Goal: Task Accomplishment & Management: Use online tool/utility

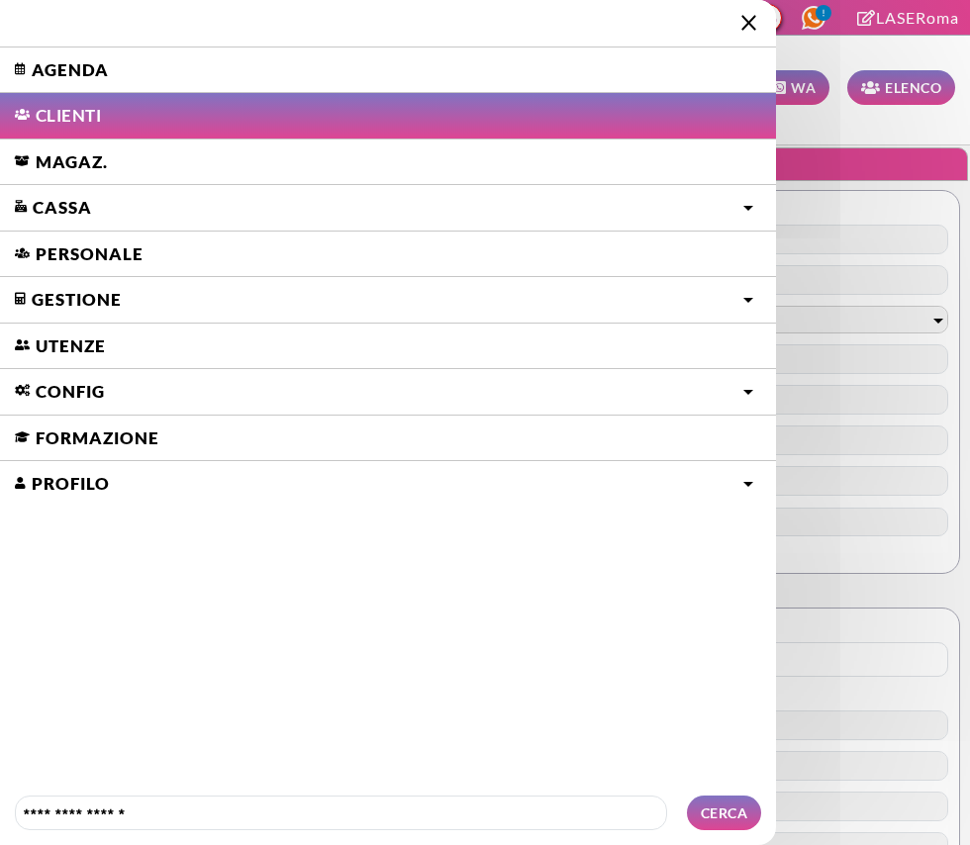
click at [47, 69] on link "Agenda" at bounding box center [388, 70] width 776 height 46
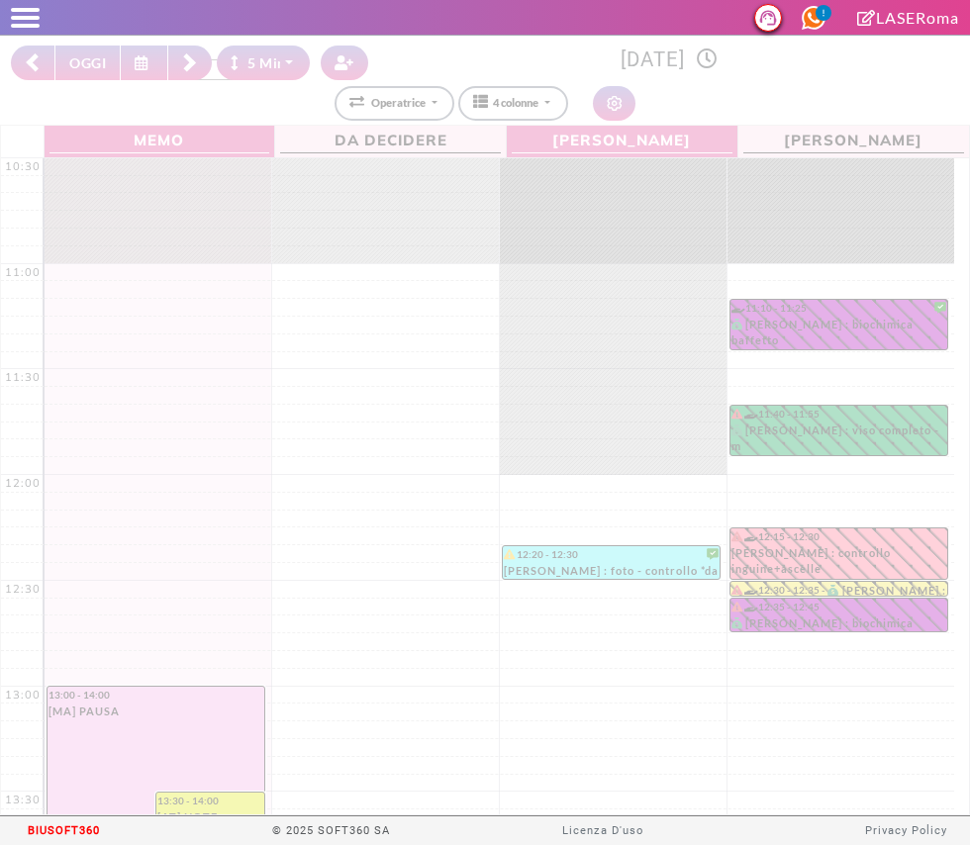
select select "*"
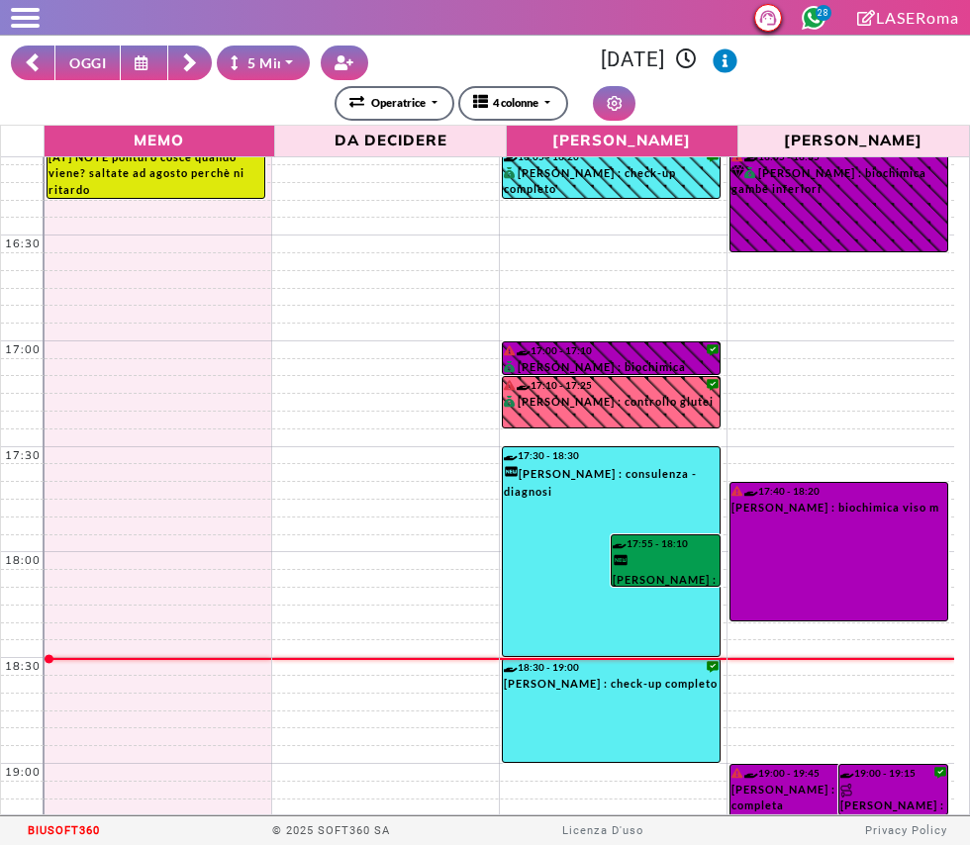
scroll to position [1349, 0]
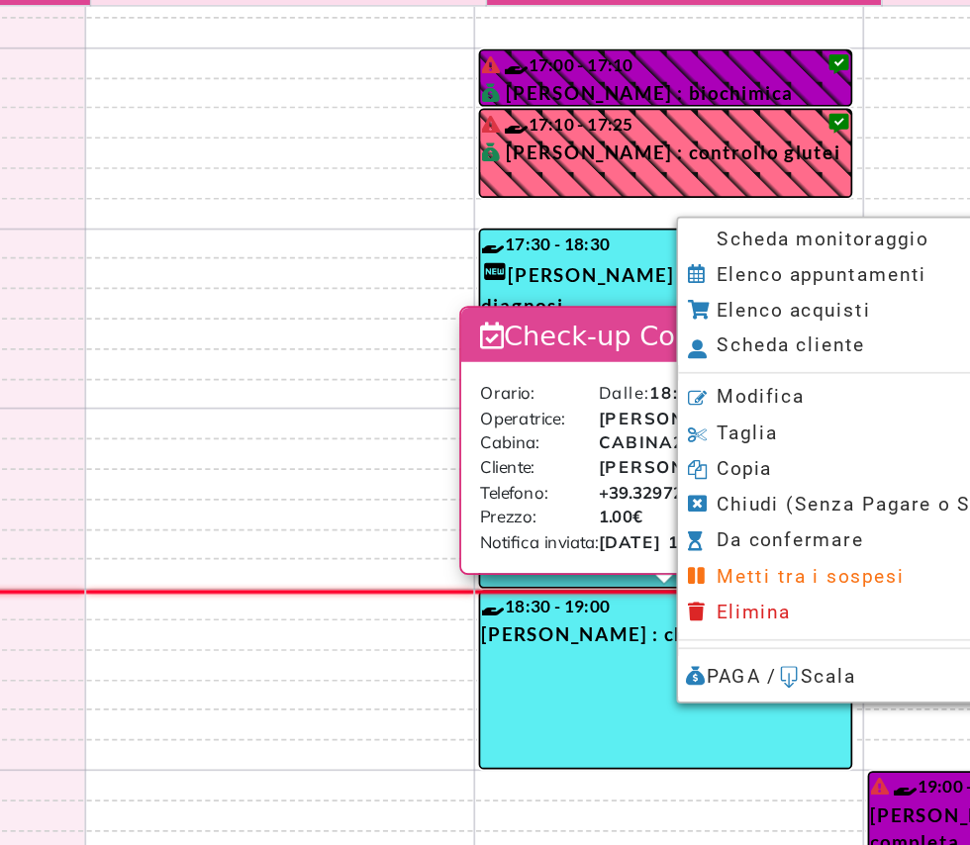
click at [707, 296] on span "Scheda monitoraggio" at bounding box center [703, 293] width 124 height 13
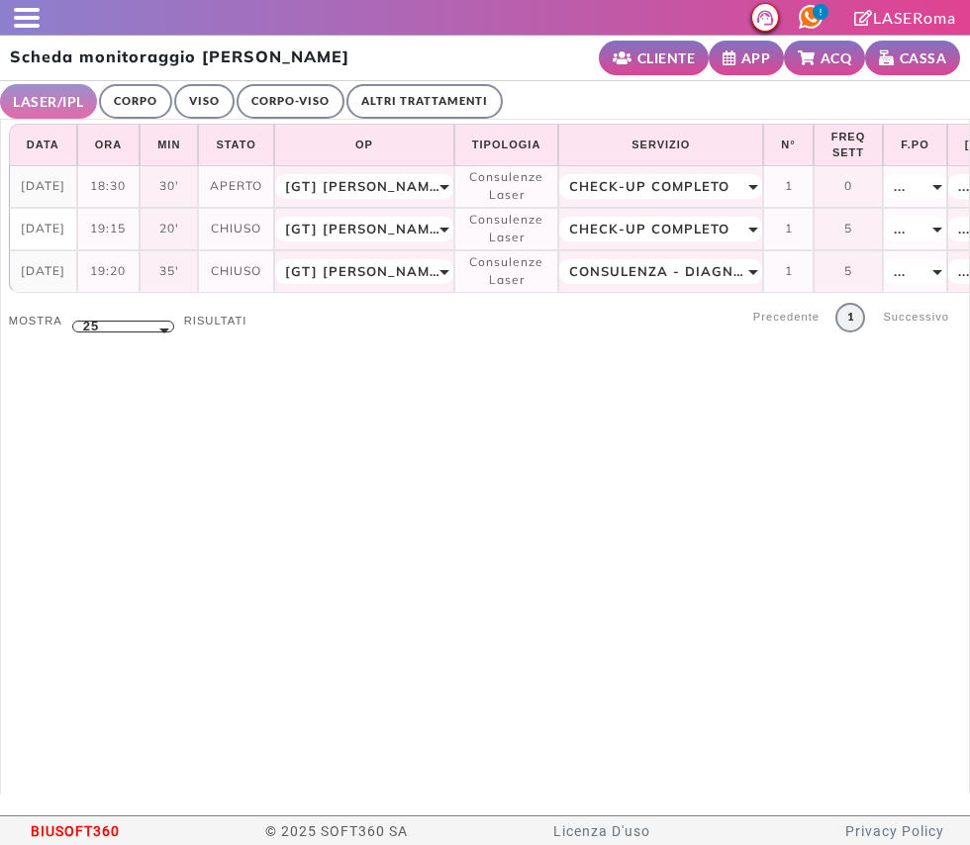
select select "**"
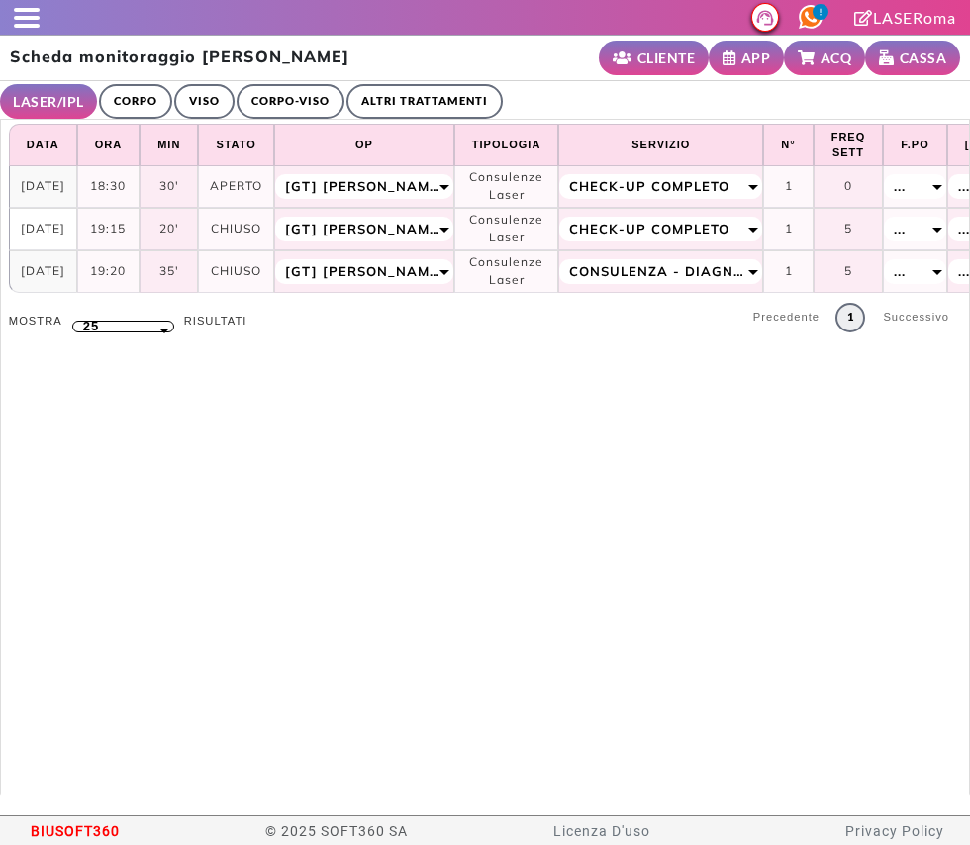
click at [417, 97] on link "ALTRI TRATTAMENTI" at bounding box center [424, 101] width 156 height 35
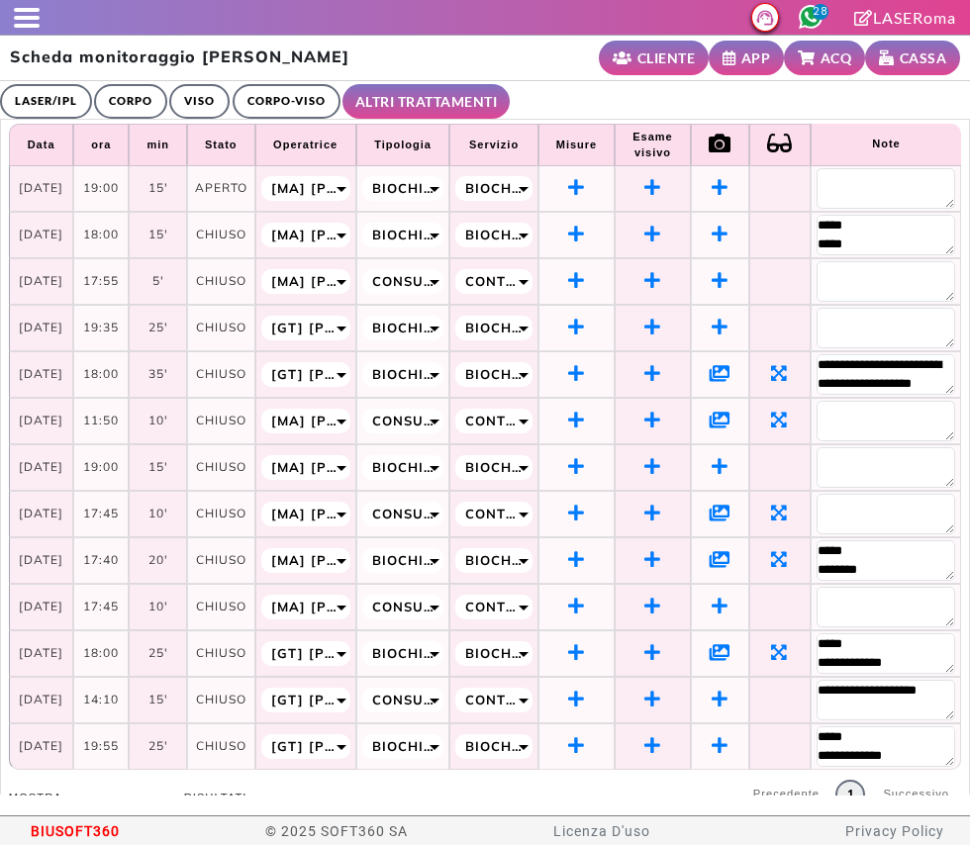
click at [35, 98] on link "LASER/IPL" at bounding box center [46, 101] width 92 height 35
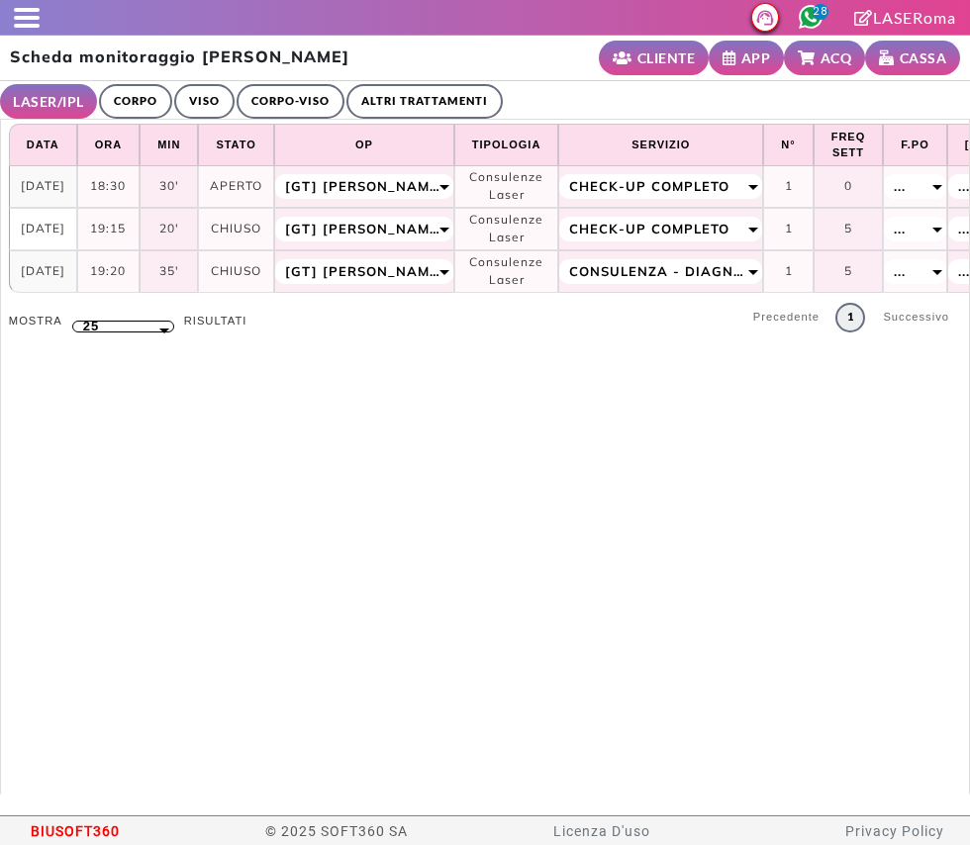
click at [422, 101] on link "ALTRI TRATTAMENTI" at bounding box center [424, 101] width 156 height 35
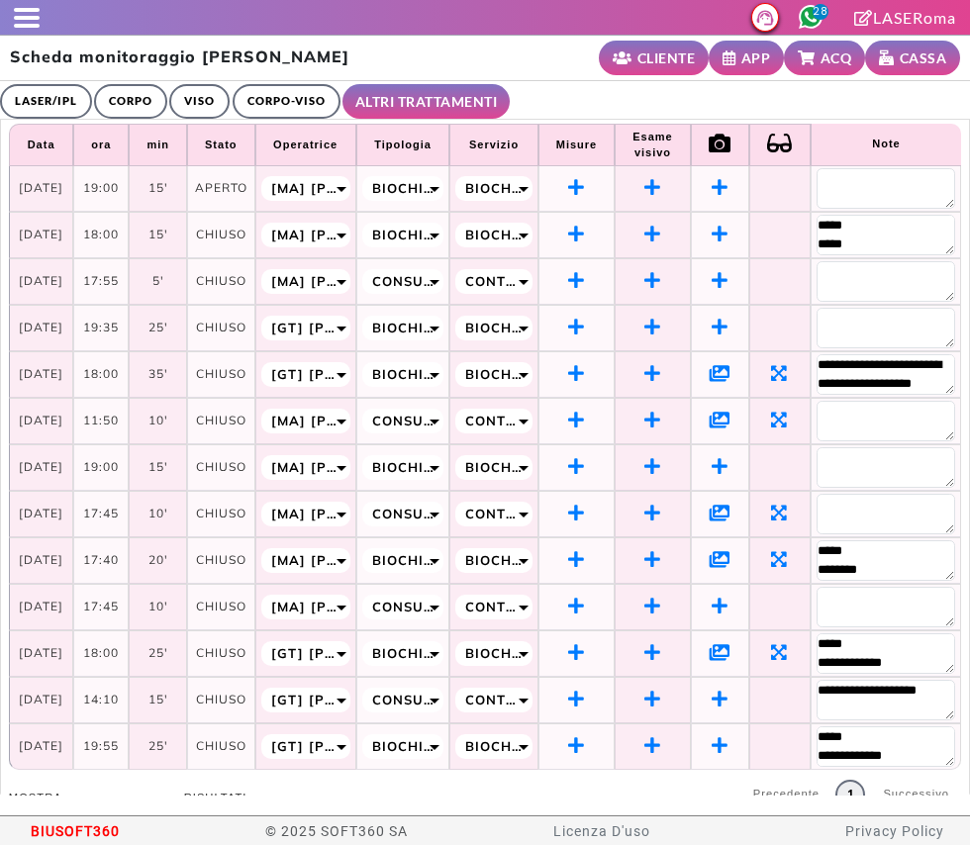
scroll to position [57, 0]
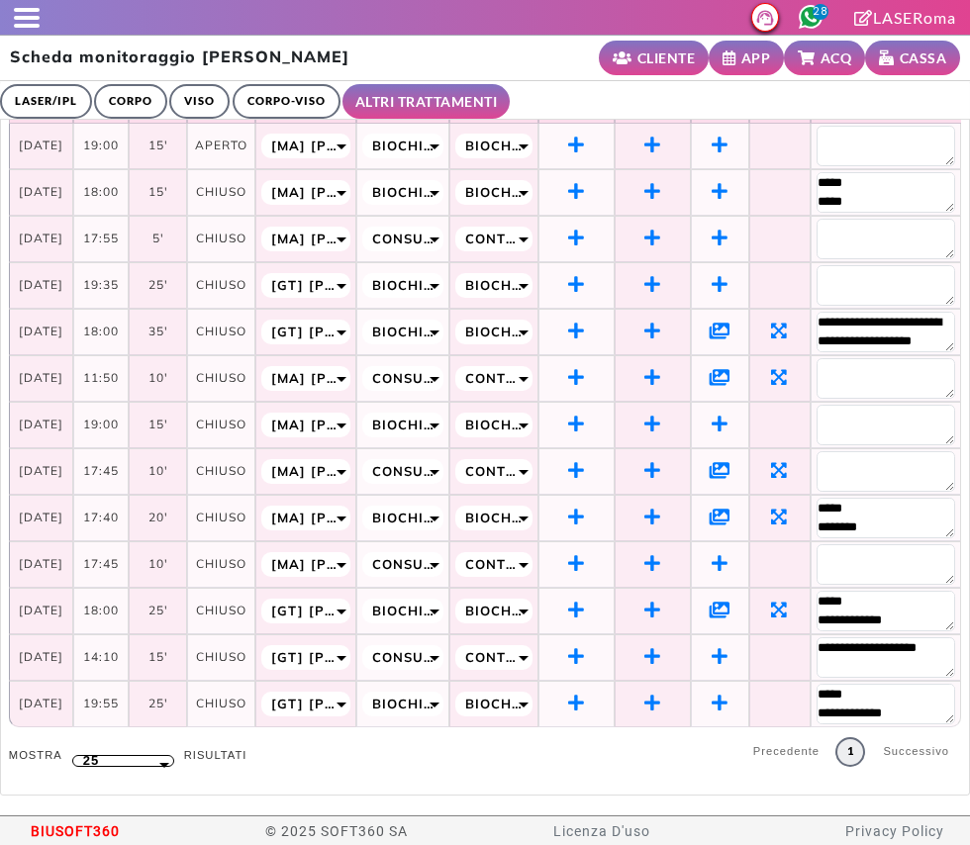
click at [46, 99] on link "LASER/IPL" at bounding box center [46, 101] width 92 height 35
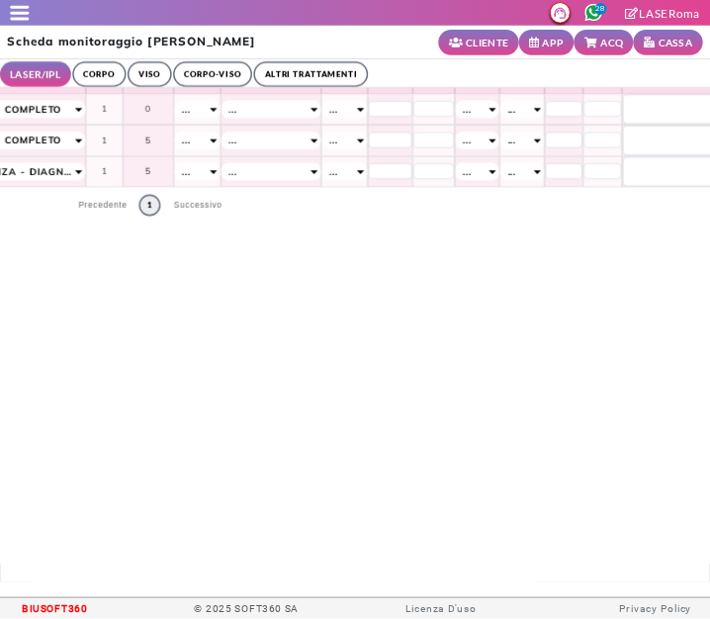
scroll to position [0, 731]
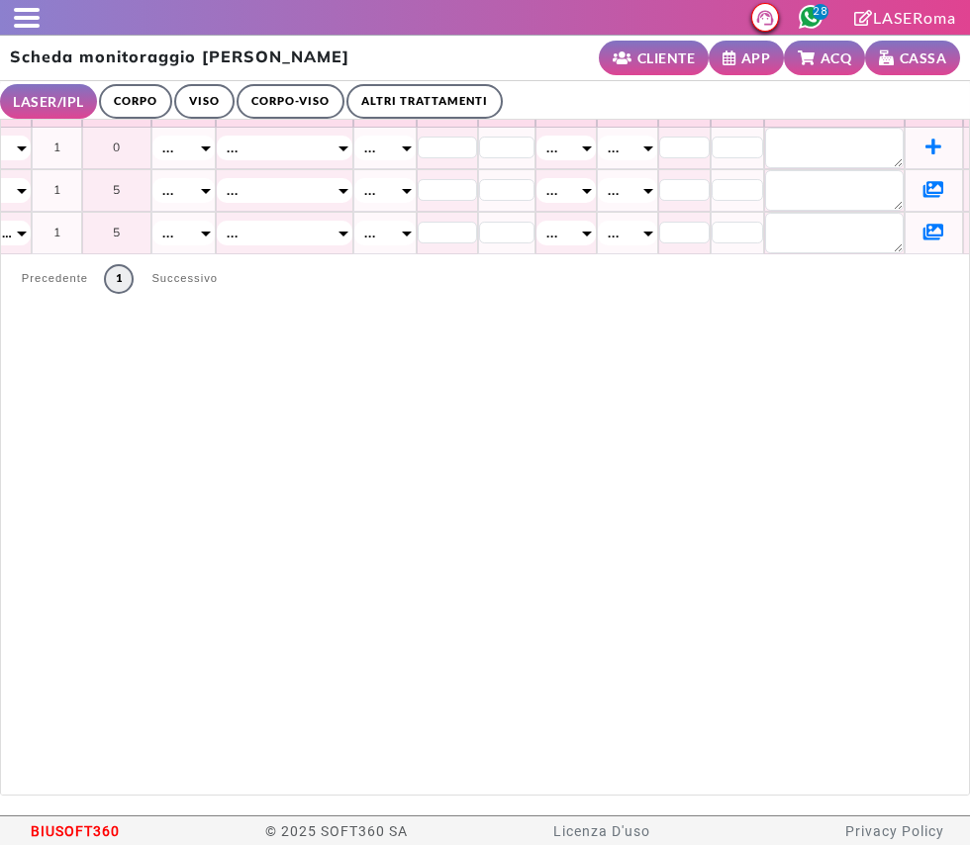
click at [923, 230] on icon at bounding box center [933, 232] width 21 height 18
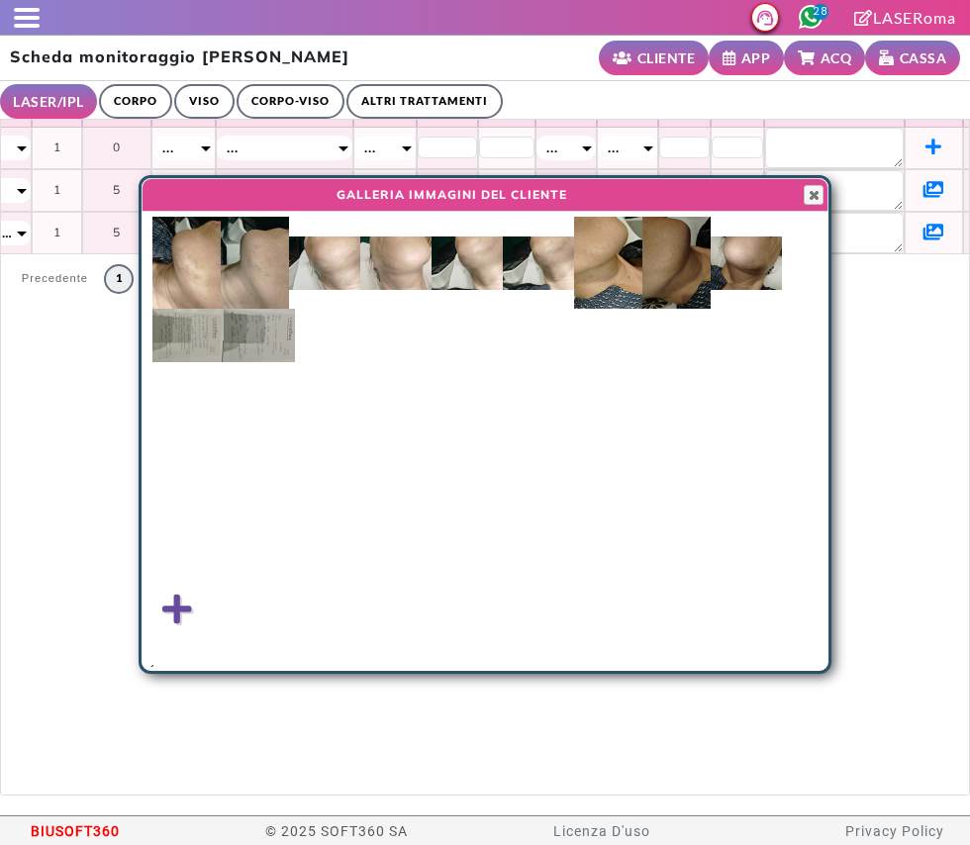
click at [759, 261] on img at bounding box center [745, 262] width 71 height 53
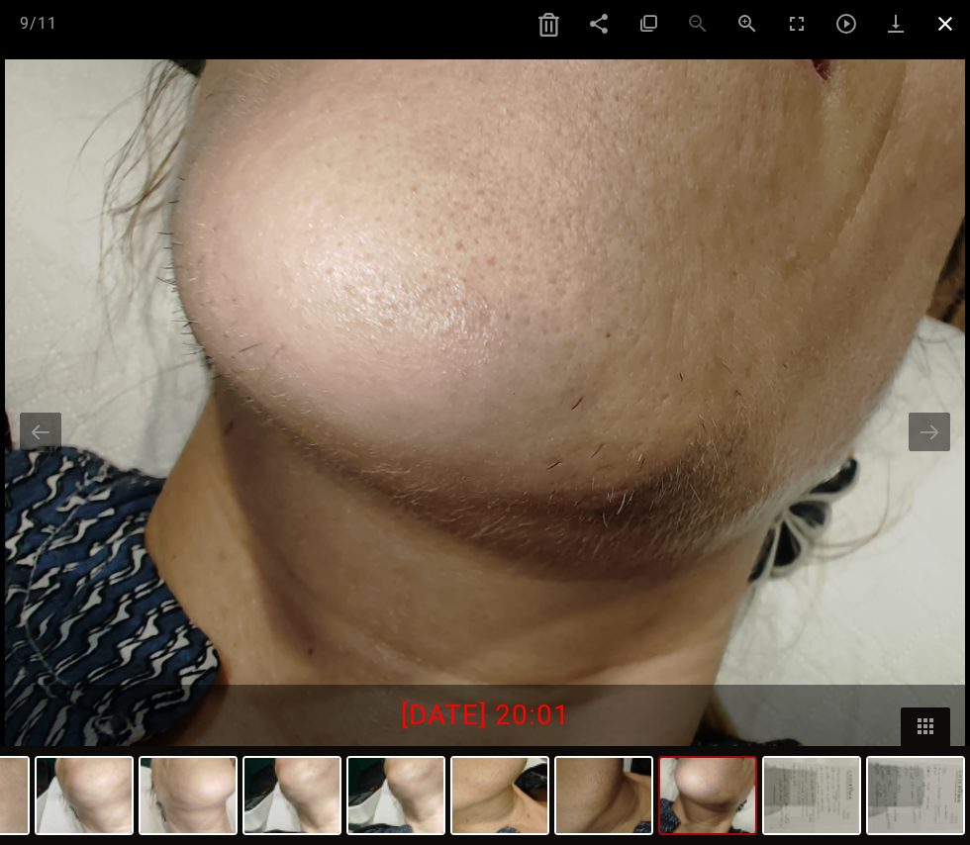
click at [935, 29] on span at bounding box center [944, 23] width 49 height 47
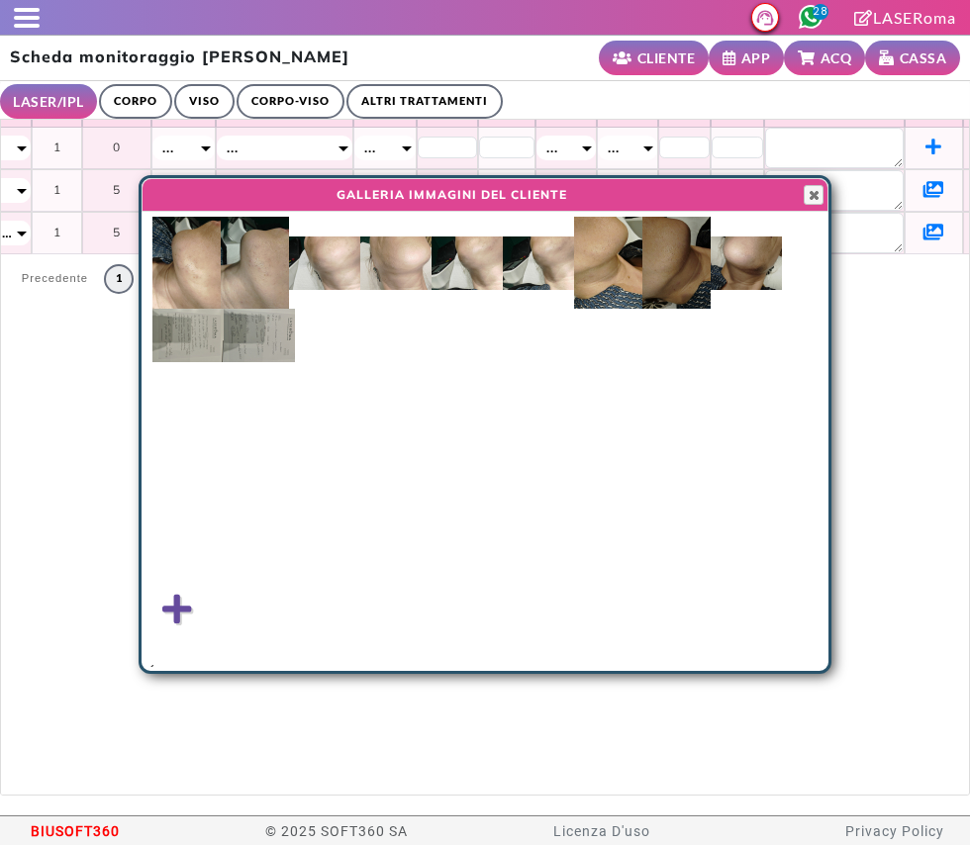
click at [674, 254] on img at bounding box center [676, 263] width 68 height 92
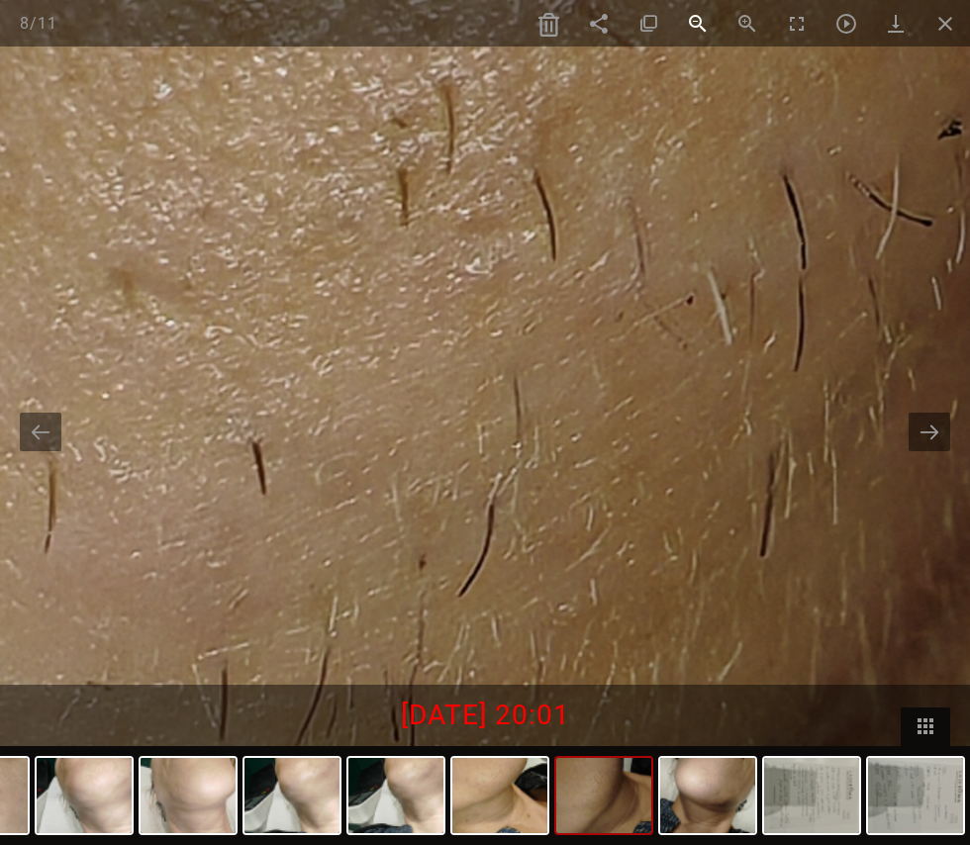
click at [712, 29] on span at bounding box center [697, 23] width 49 height 47
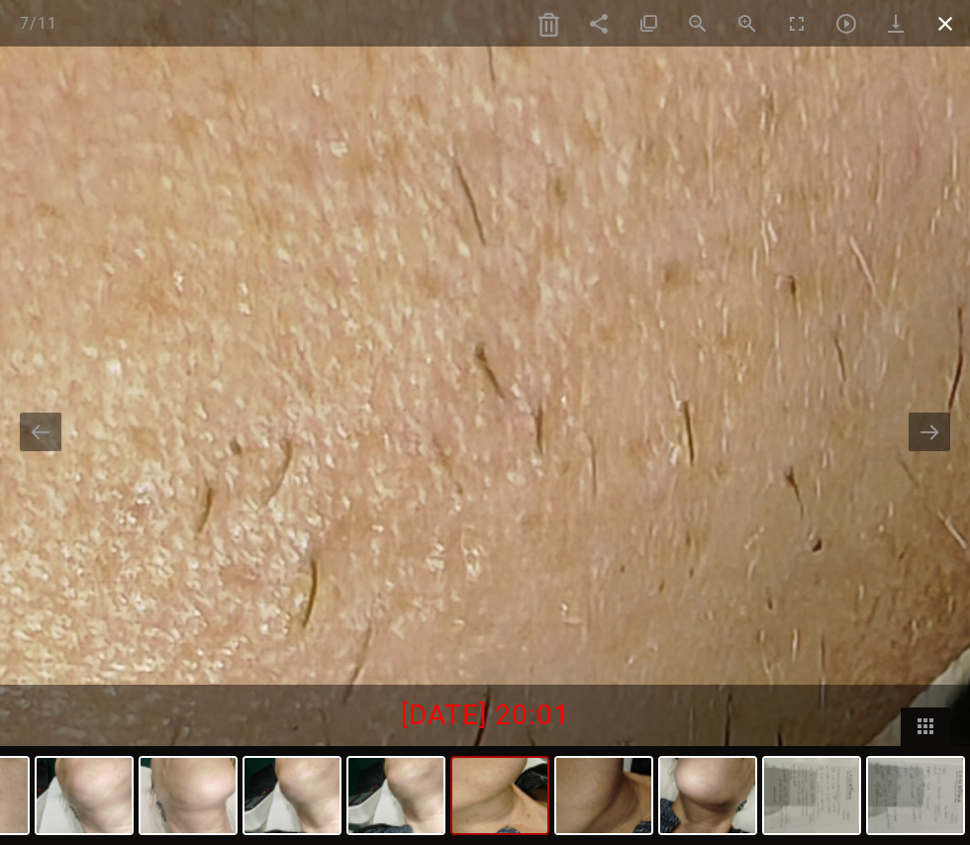
click at [953, 32] on span at bounding box center [944, 23] width 49 height 47
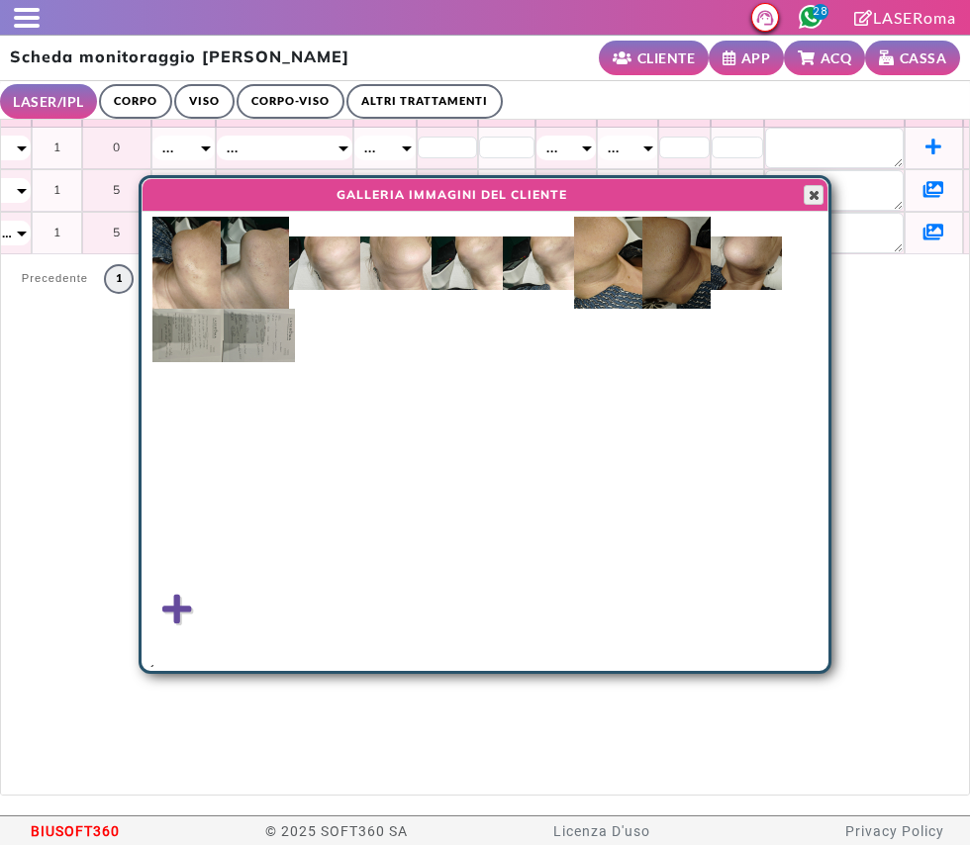
click at [814, 195] on span "button" at bounding box center [813, 195] width 16 height 16
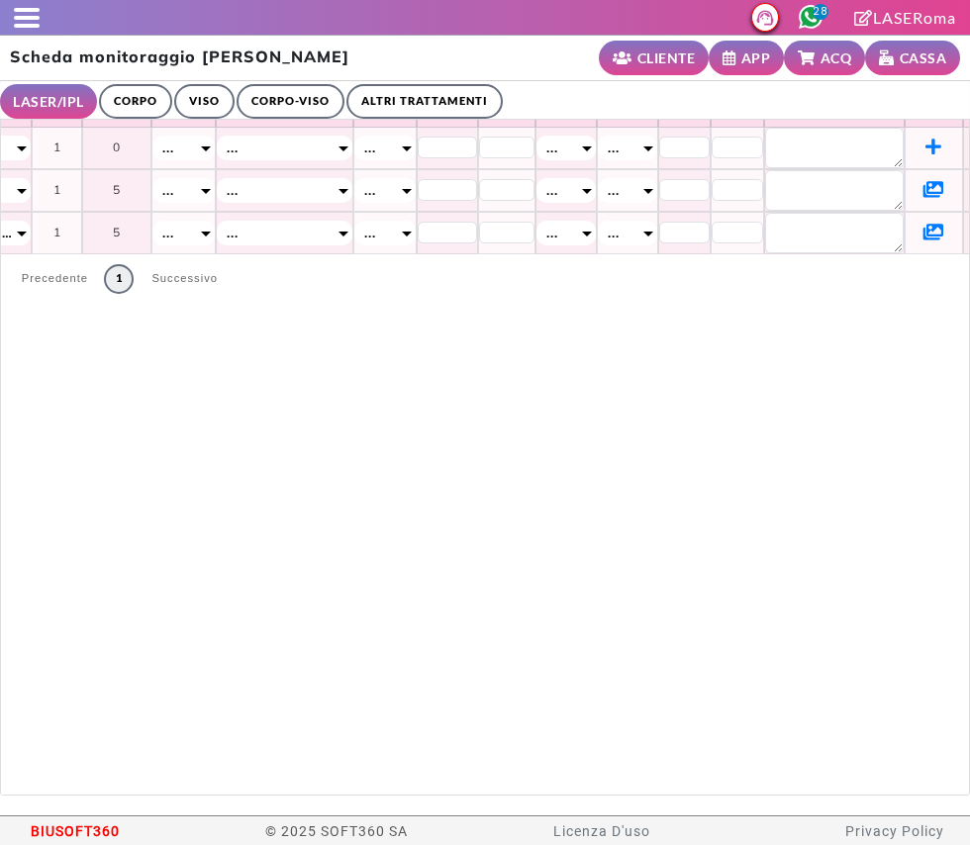
click at [923, 190] on icon at bounding box center [933, 189] width 21 height 18
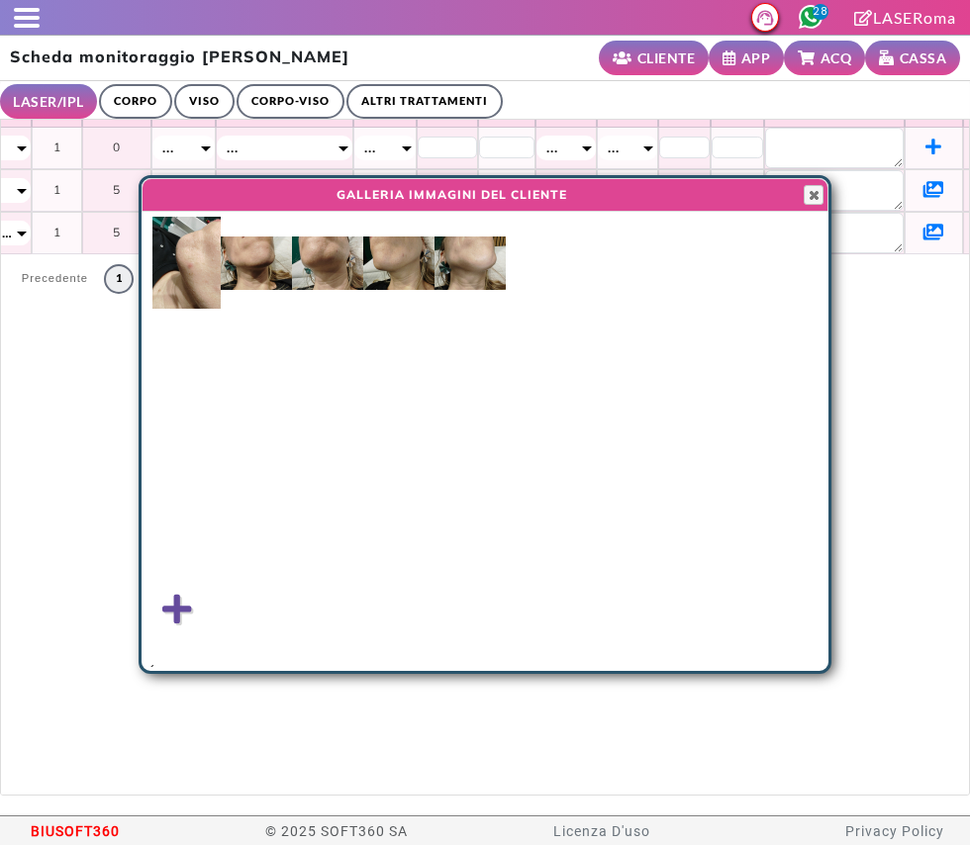
click at [208, 268] on img at bounding box center [186, 263] width 68 height 92
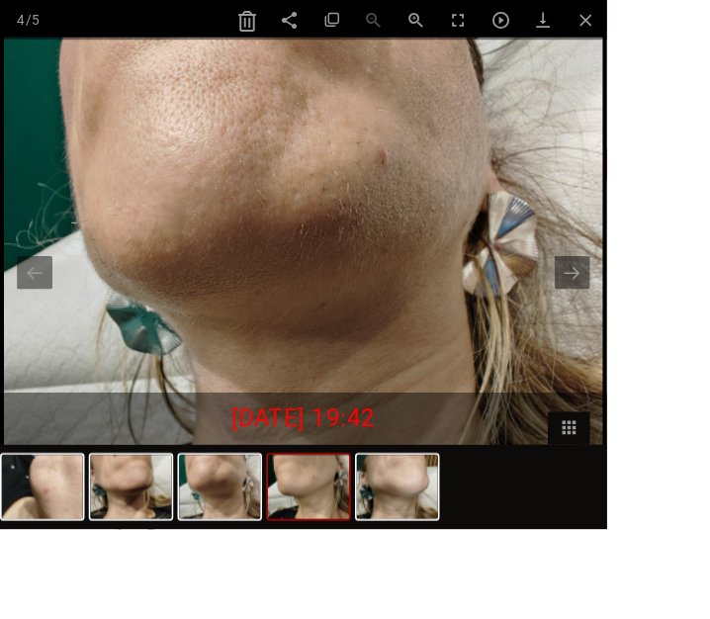
click at [360, 608] on img at bounding box center [361, 569] width 95 height 75
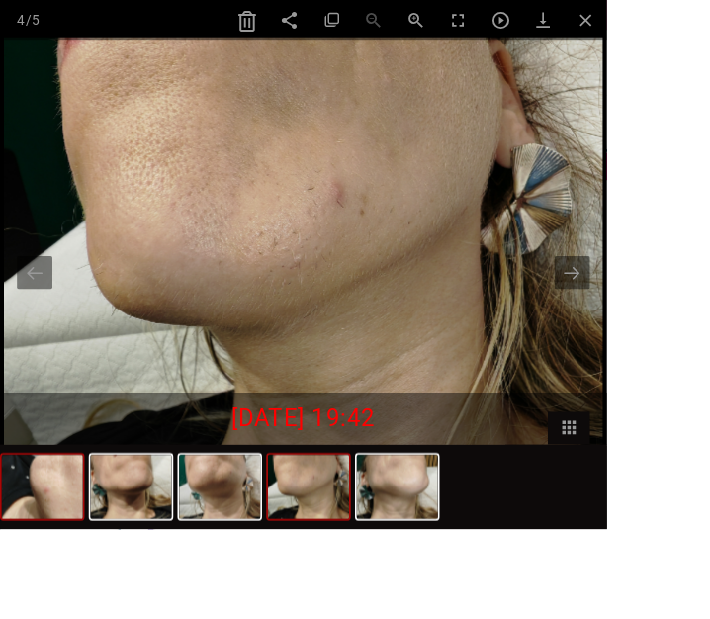
click at [38, 608] on img at bounding box center [49, 569] width 95 height 75
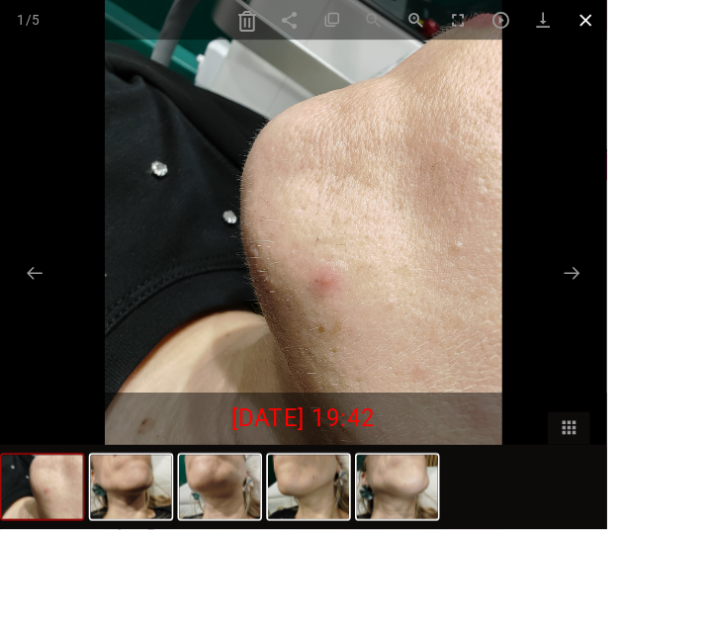
click at [710, 16] on span at bounding box center [685, 23] width 49 height 47
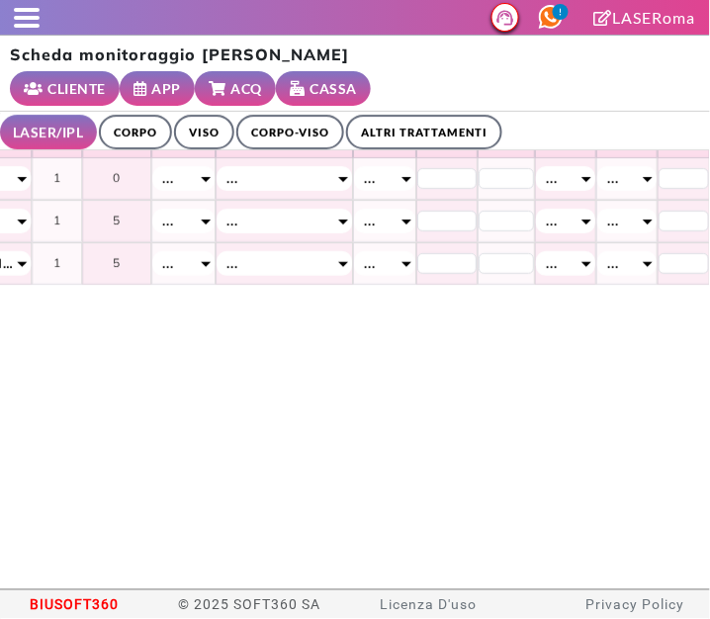
scroll to position [0, 990]
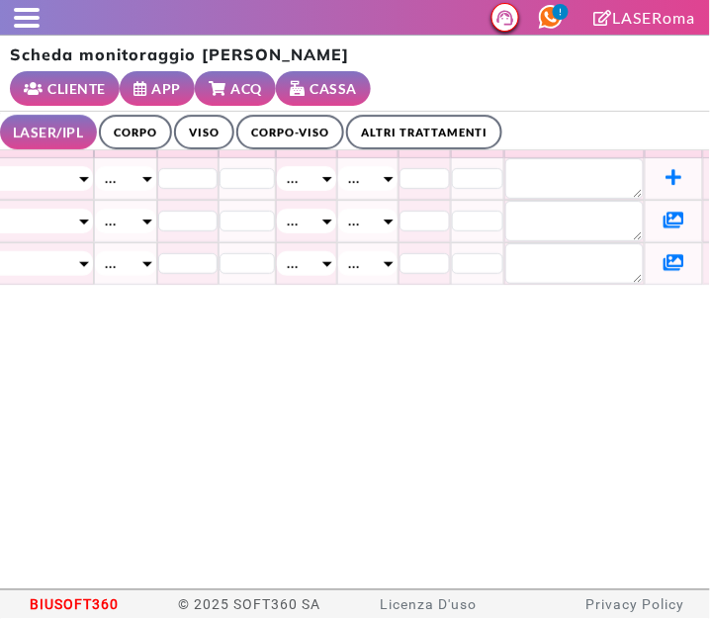
click at [422, 115] on link "ALTRI TRATTAMENTI" at bounding box center [424, 132] width 156 height 35
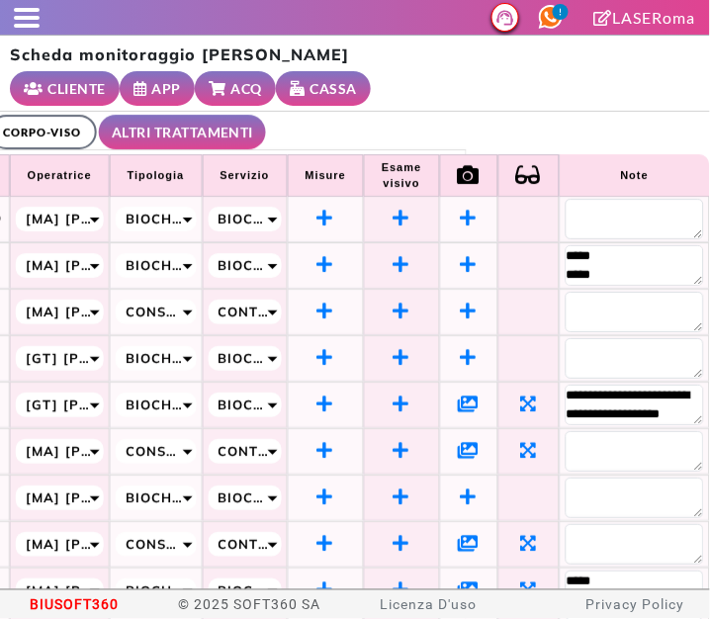
scroll to position [57, 267]
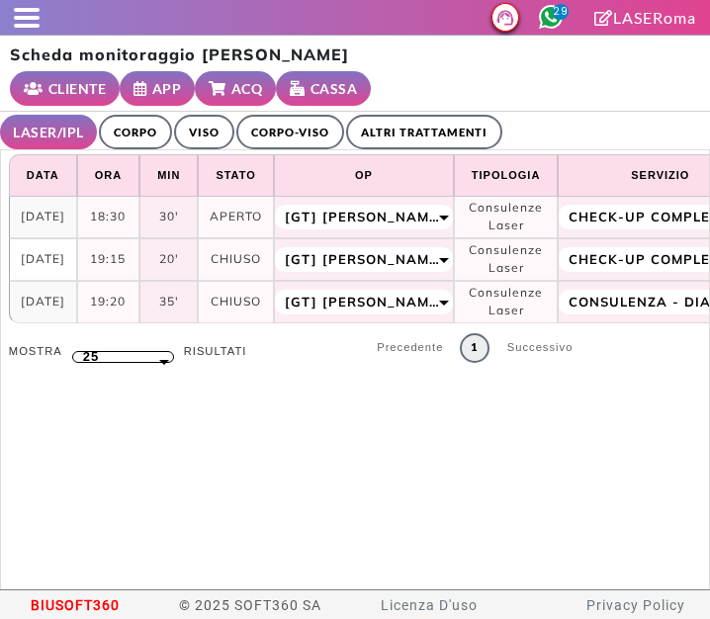
select select "**"
click at [418, 154] on th "Op" at bounding box center [364, 175] width 180 height 43
click at [437, 115] on link "ALTRI TRATTAMENTI" at bounding box center [424, 132] width 156 height 35
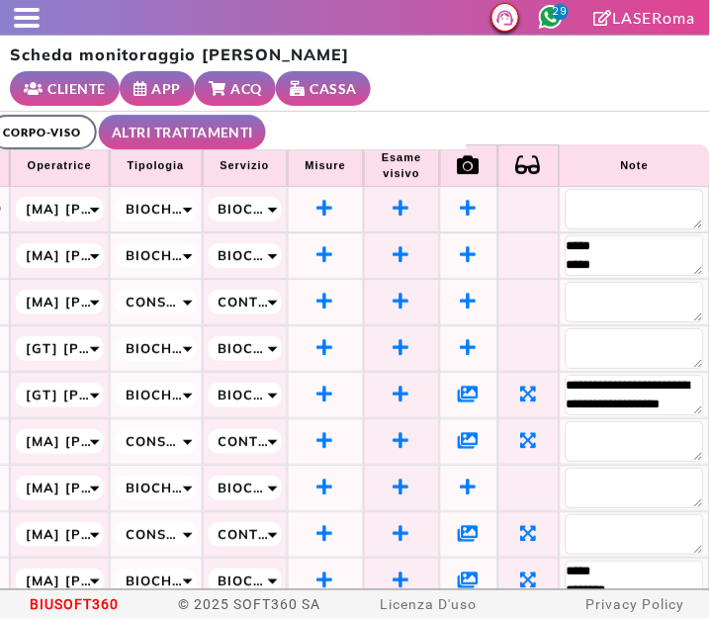
scroll to position [0, 267]
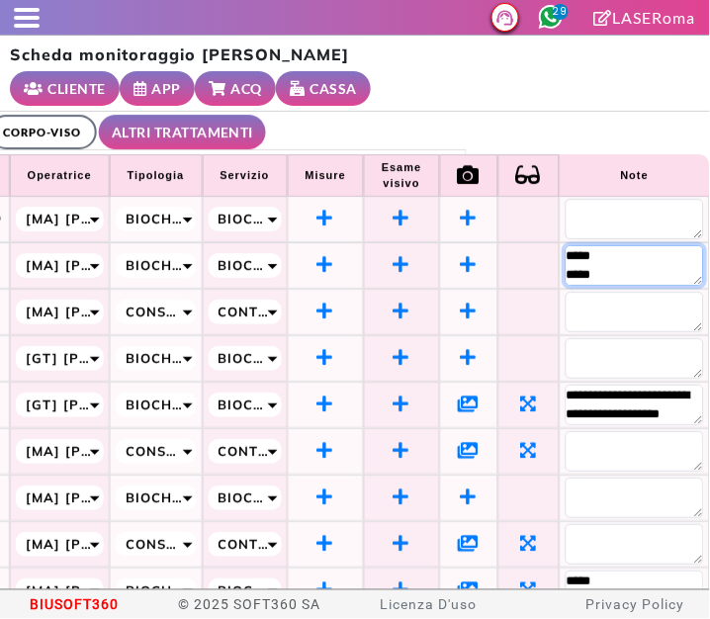
click at [566, 245] on textarea "***** ***** ********" at bounding box center [635, 265] width 139 height 41
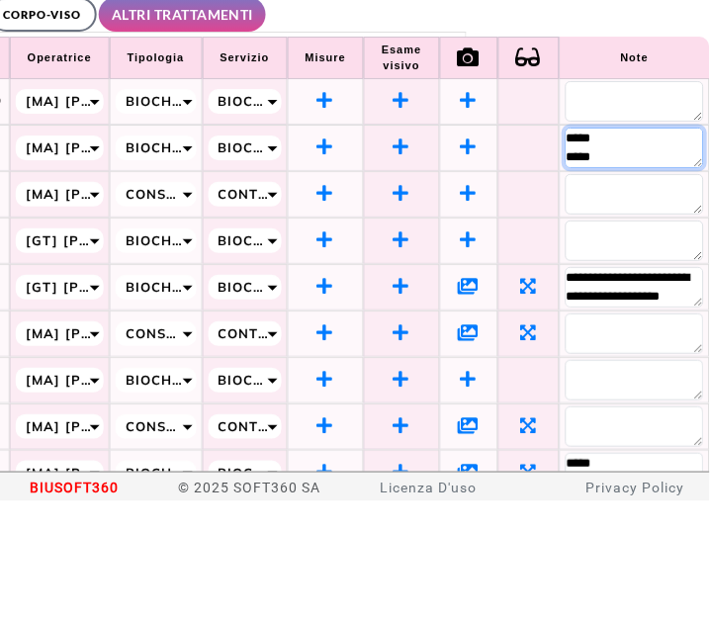
click at [568, 245] on textarea "***** ***** ********" at bounding box center [635, 265] width 139 height 41
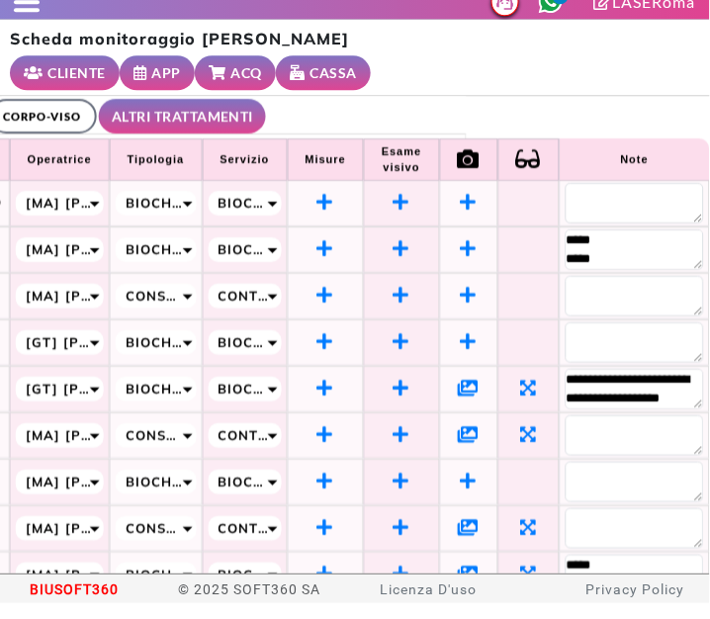
click at [497, 112] on div "**********" at bounding box center [355, 356] width 710 height 489
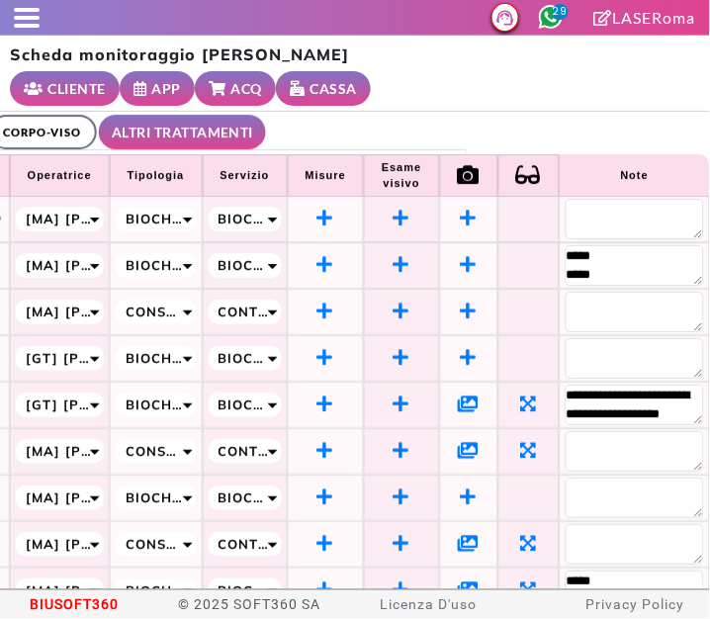
click at [27, 17] on span at bounding box center [27, 18] width 26 height 4
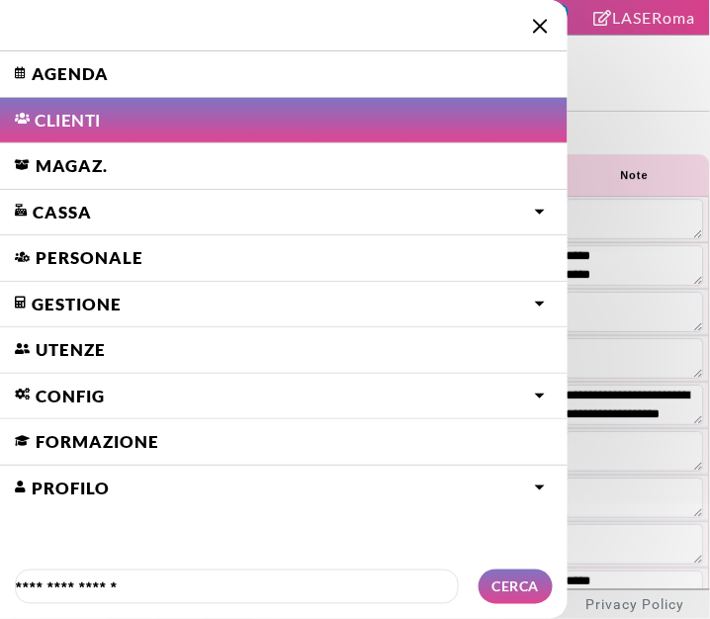
click at [109, 80] on link "Agenda" at bounding box center [284, 74] width 568 height 46
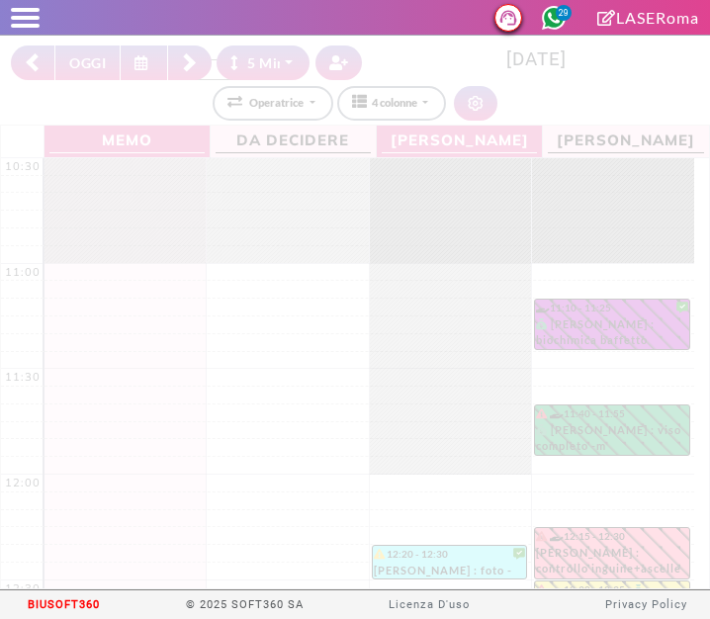
select select "*"
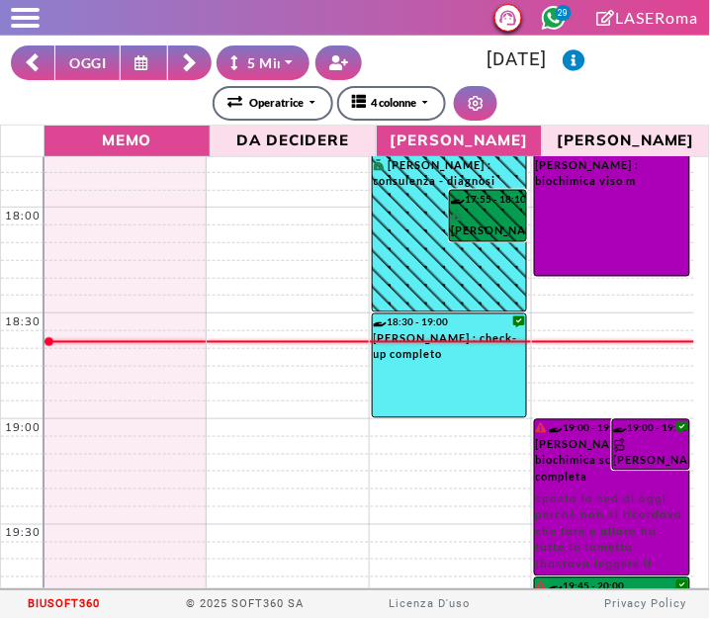
scroll to position [1546, 0]
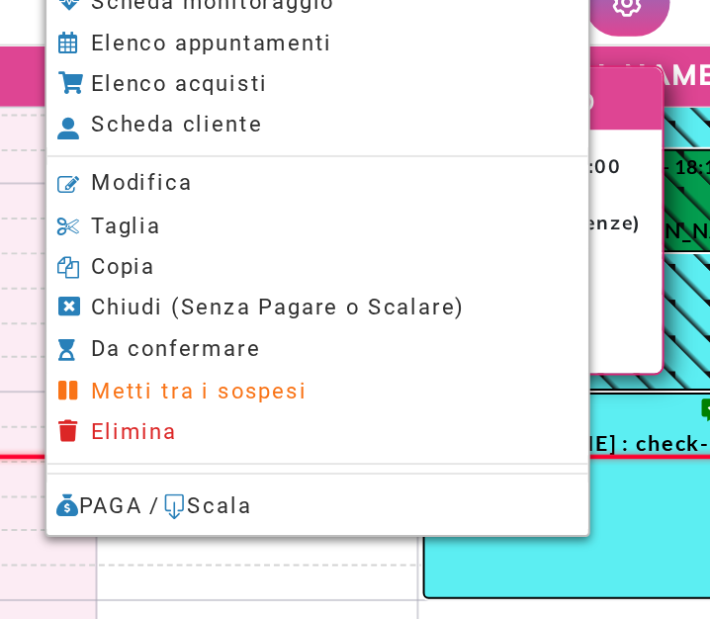
click at [236, 199] on span "Modifica" at bounding box center [229, 195] width 51 height 13
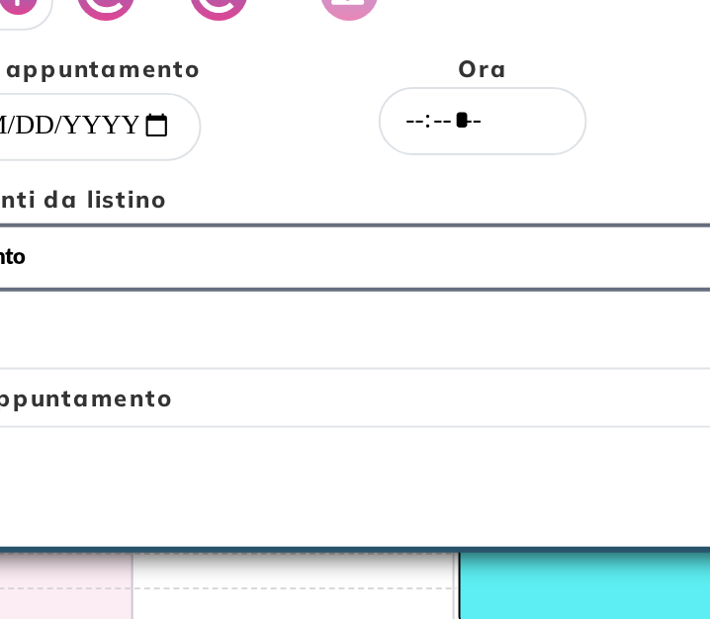
select select "*****"
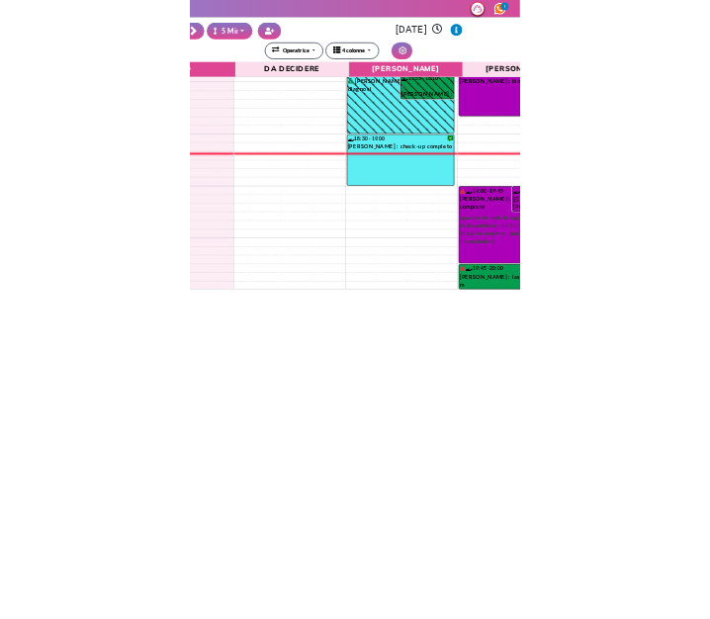
scroll to position [1574, 0]
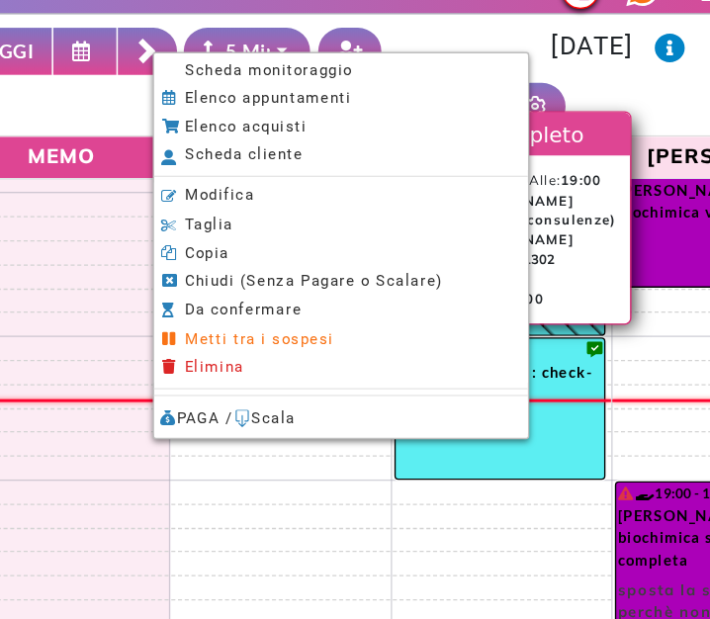
click at [220, 80] on span "Scheda monitoraggio" at bounding box center [280, 76] width 124 height 13
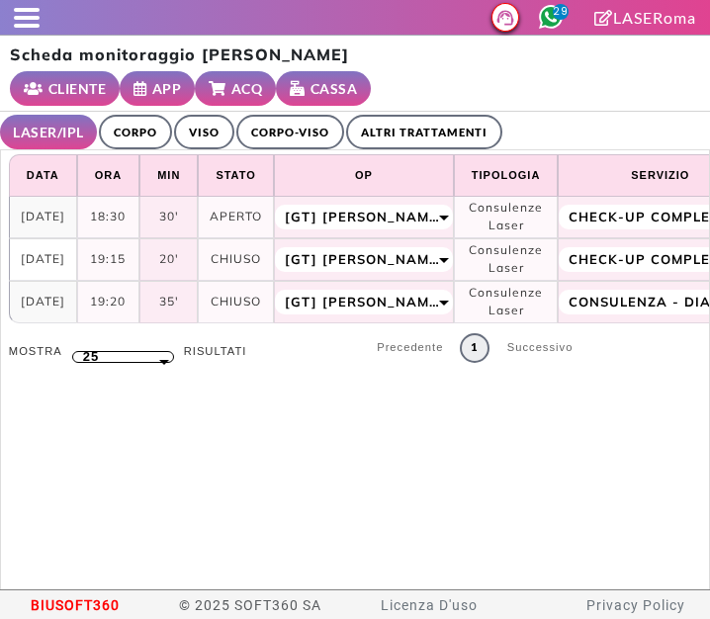
select select "**"
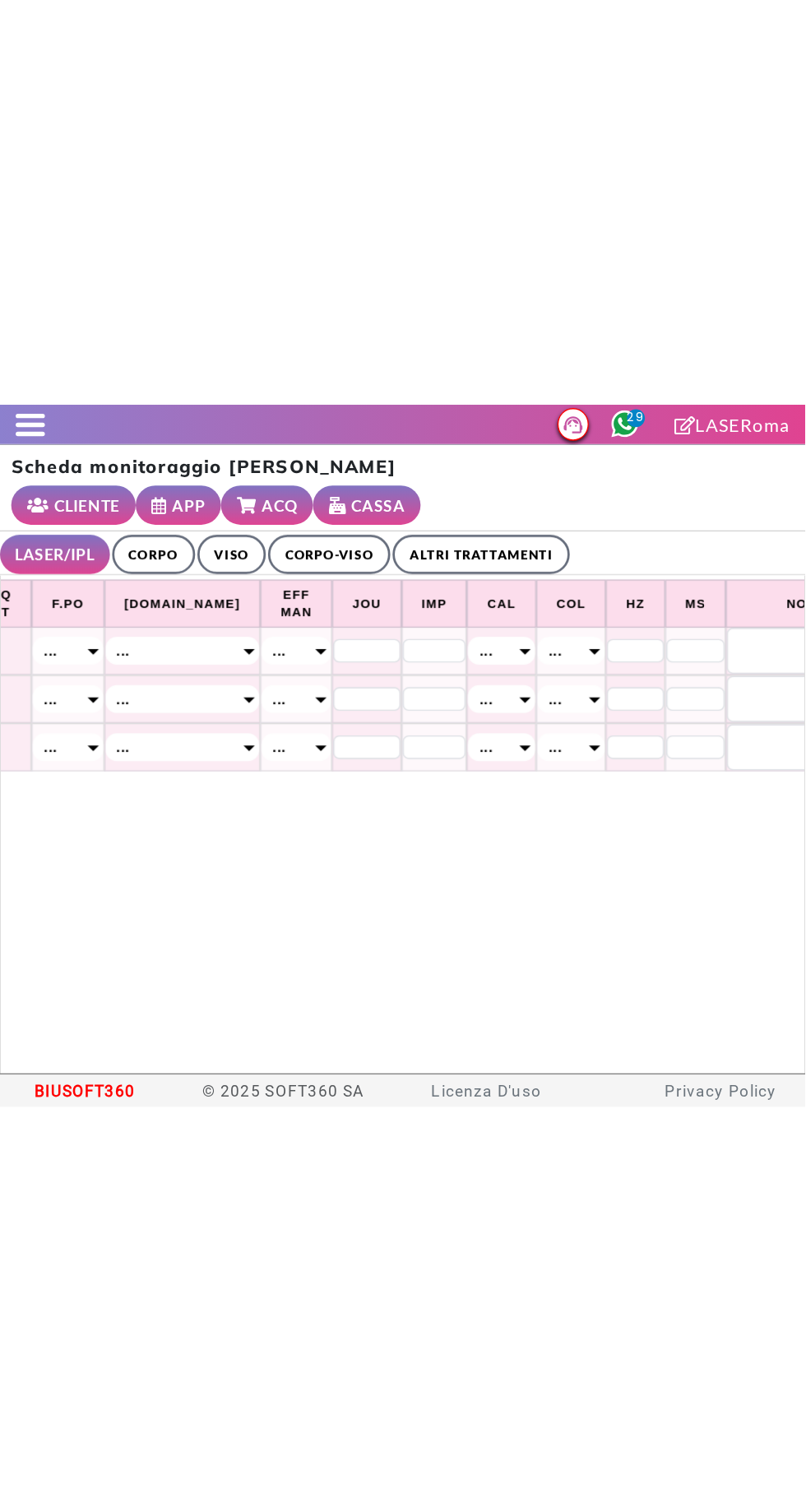
scroll to position [0, 823]
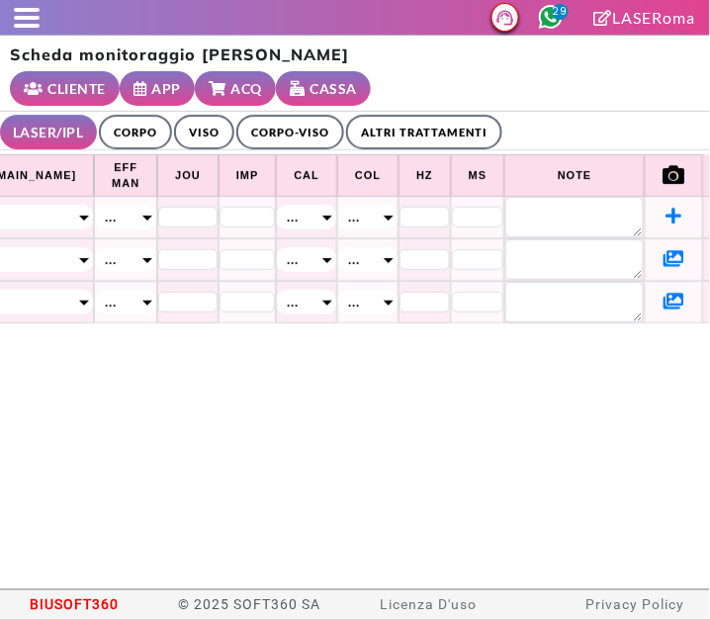
click at [664, 292] on icon at bounding box center [674, 301] width 21 height 18
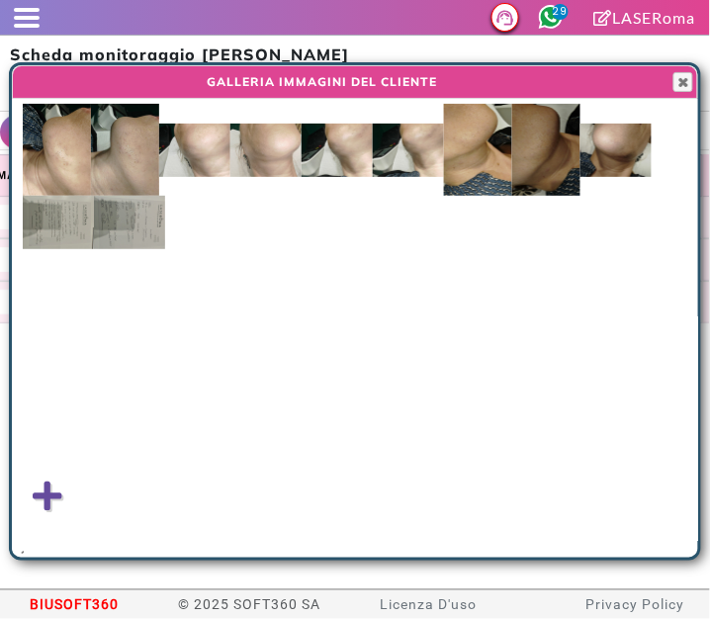
click at [611, 156] on img at bounding box center [616, 150] width 71 height 53
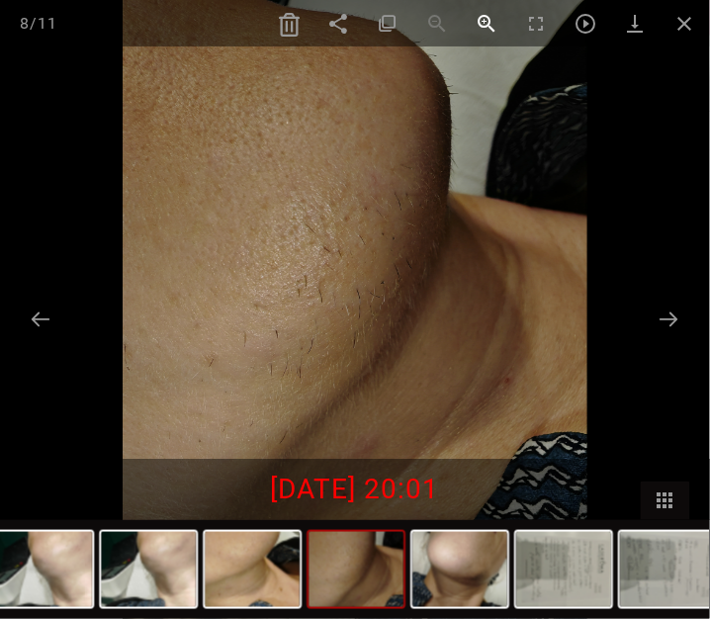
click at [494, 27] on span at bounding box center [487, 23] width 49 height 47
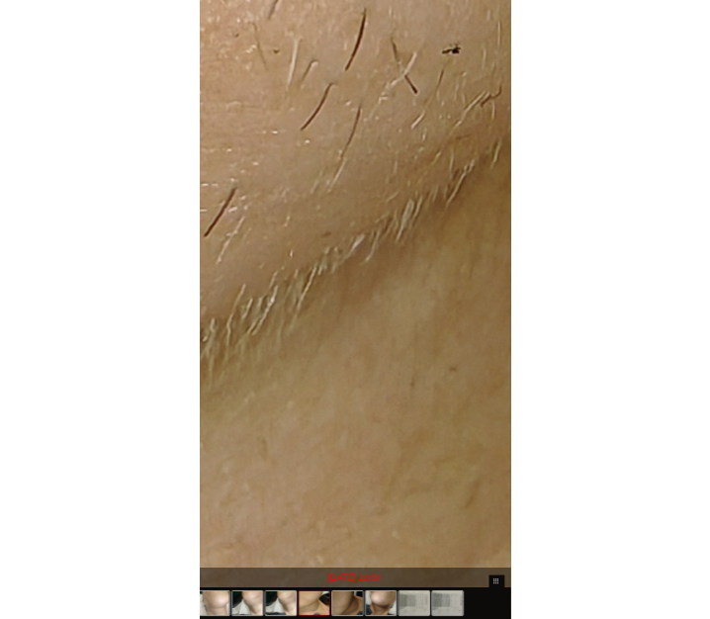
scroll to position [0, 731]
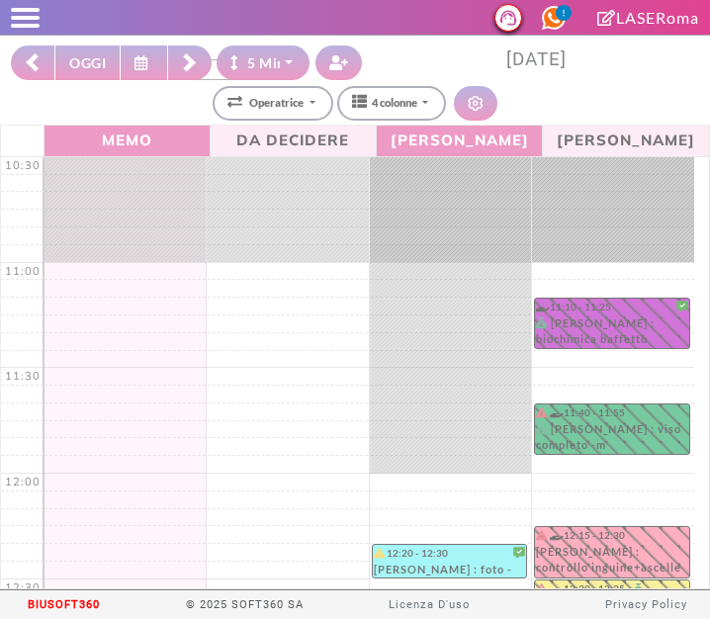
select select "*"
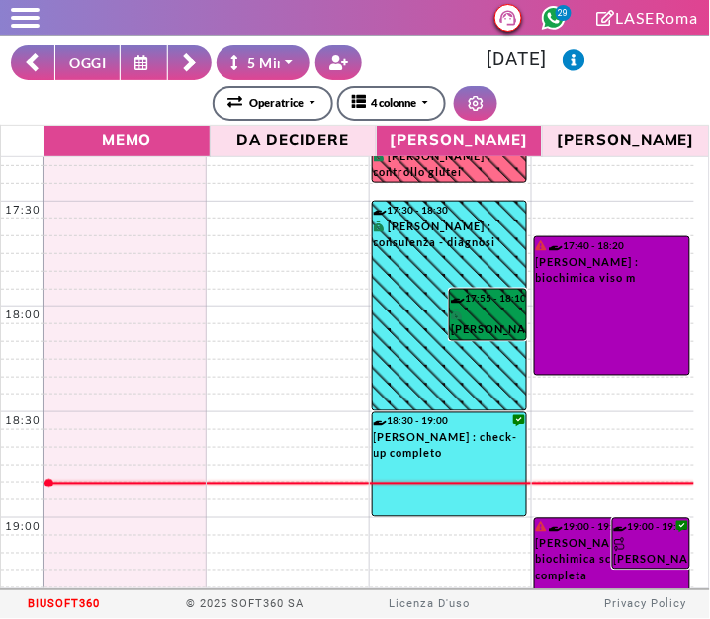
scroll to position [1435, 0]
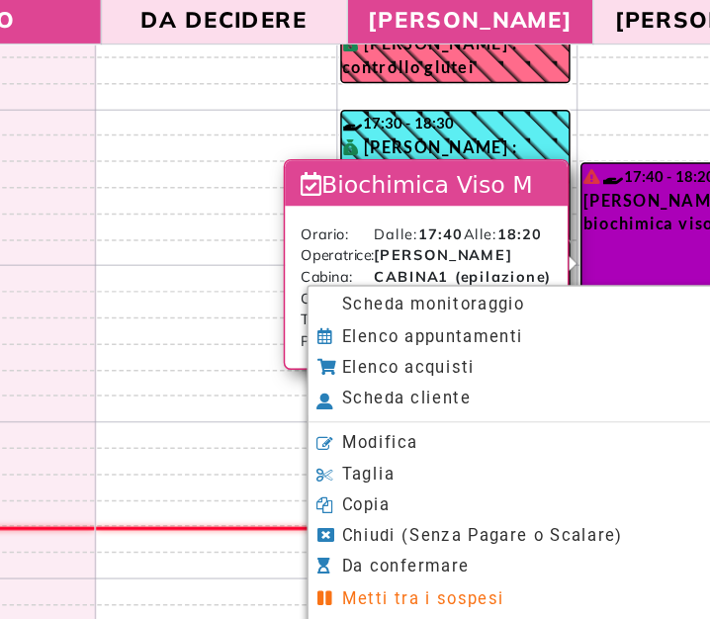
click at [501, 335] on li "Scheda monitoraggio" at bounding box center [487, 334] width 275 height 21
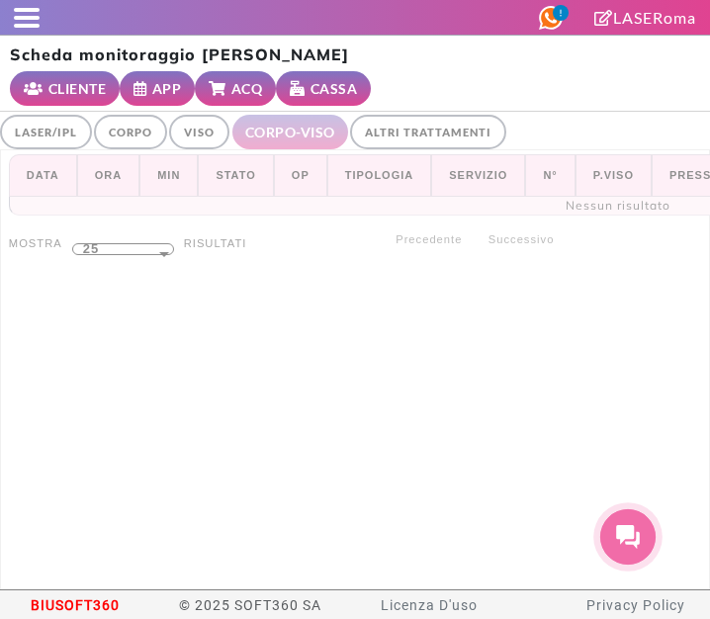
select select "**"
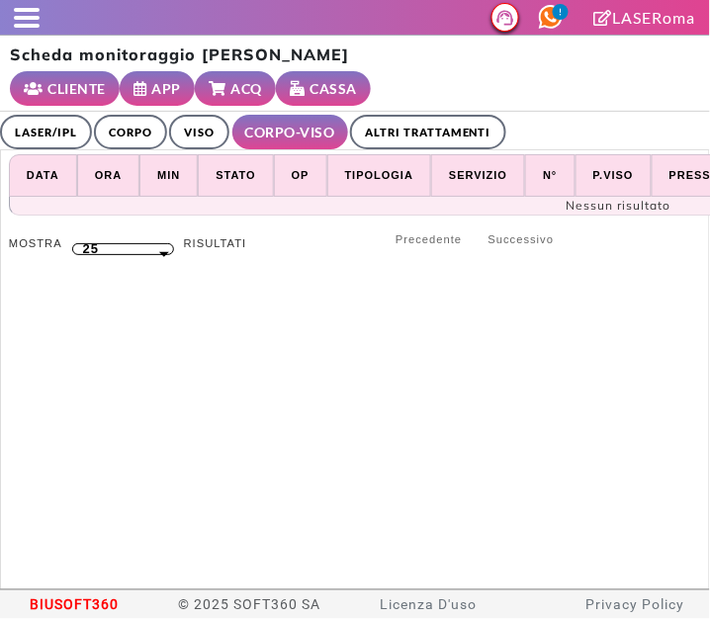
click at [38, 115] on link "LASER/IPL" at bounding box center [46, 132] width 92 height 35
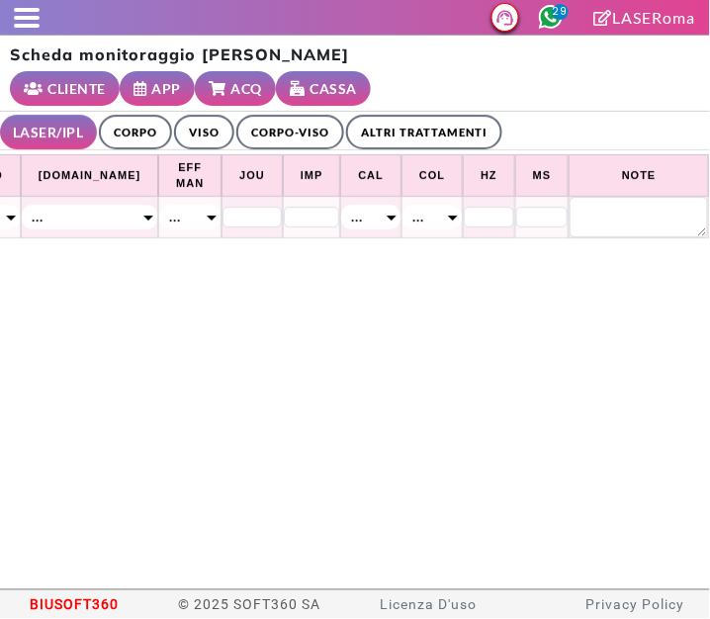
scroll to position [0, 990]
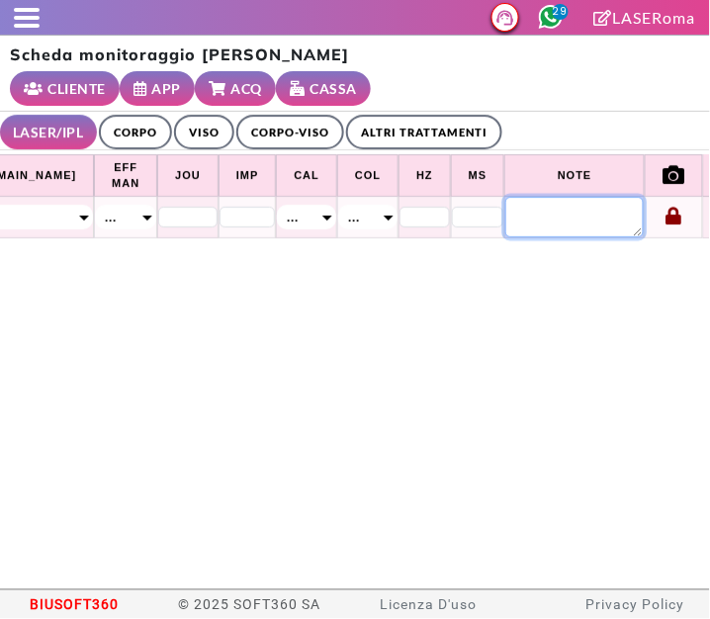
click at [525, 197] on textarea at bounding box center [575, 217] width 139 height 41
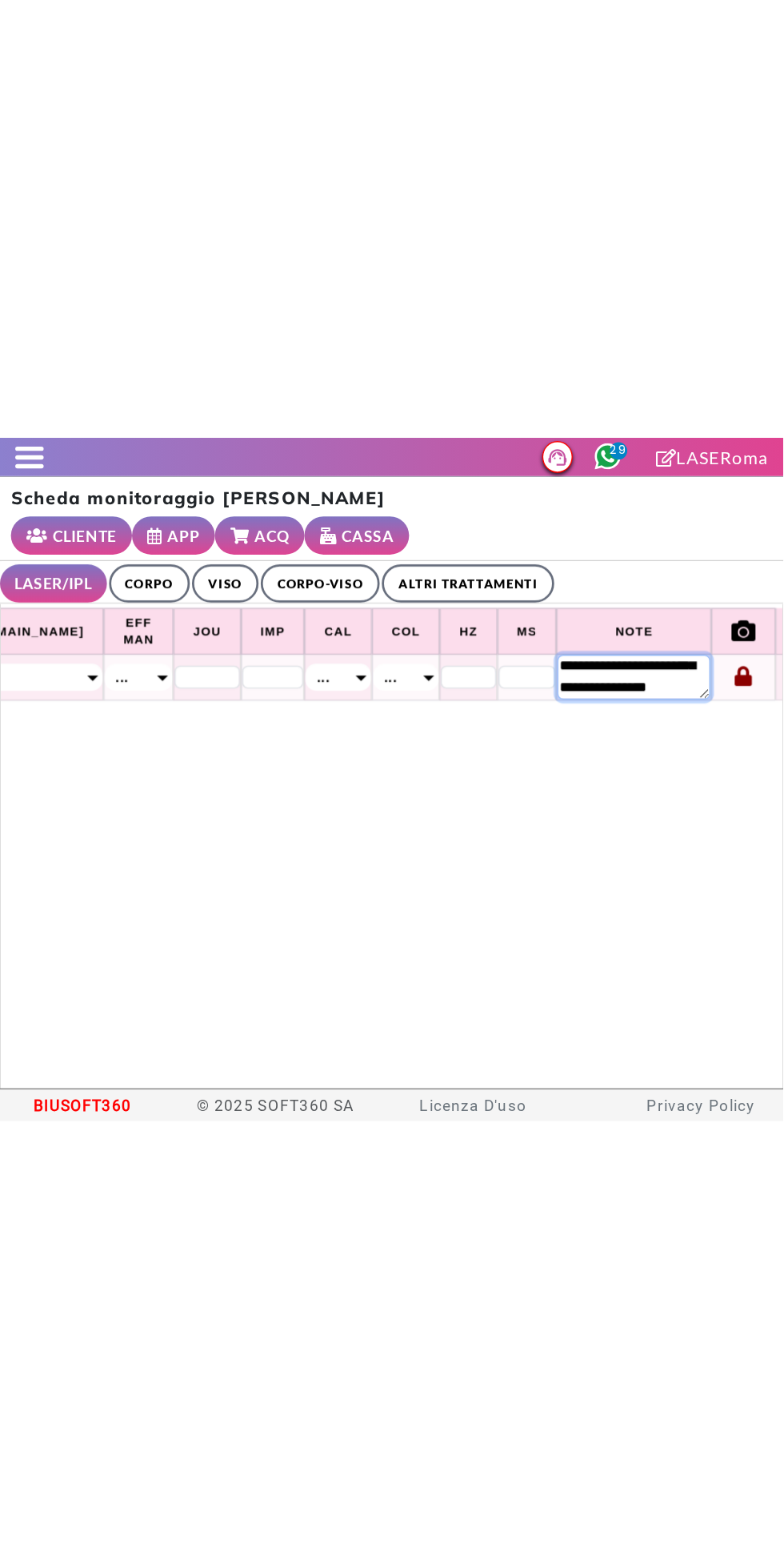
scroll to position [44, 0]
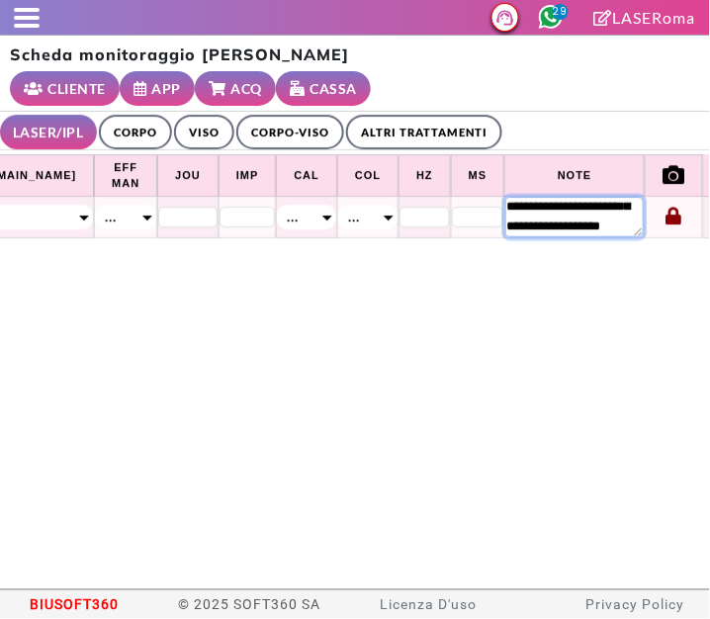
type textarea "**********"
click at [629, 114] on ul "LASER/IPL ULTRASUONI CORPO VISO CORPO-VISO ALTRI TRATTAMENTI" at bounding box center [355, 131] width 710 height 39
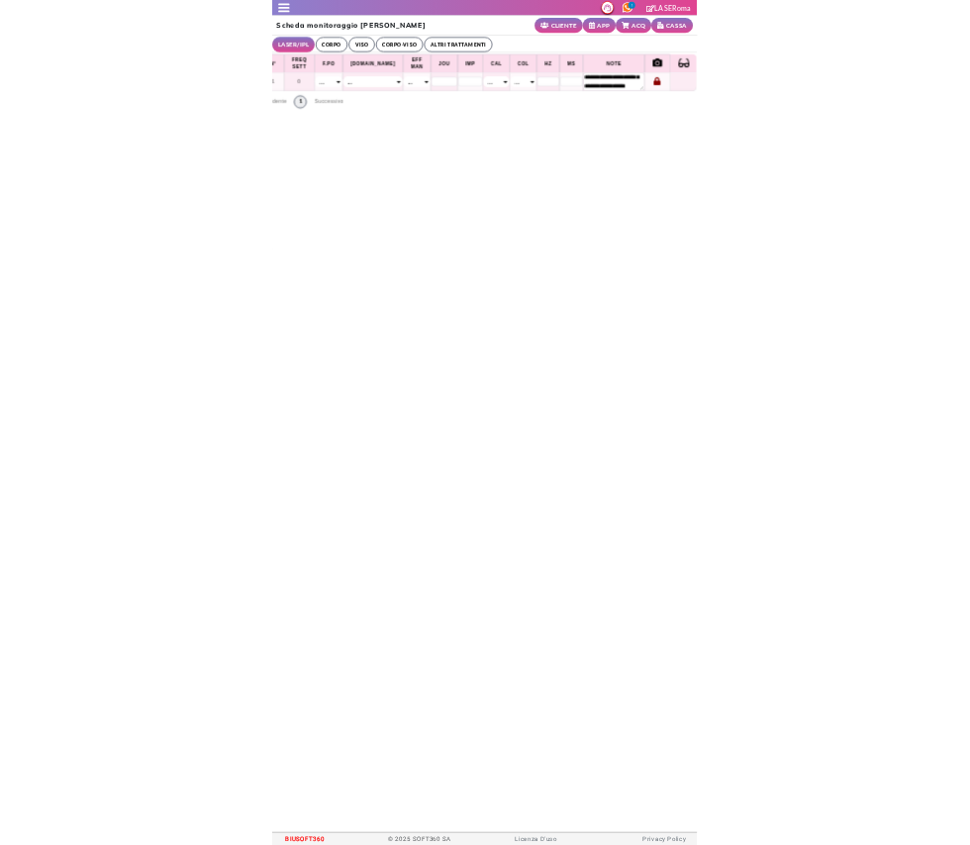
scroll to position [0, 731]
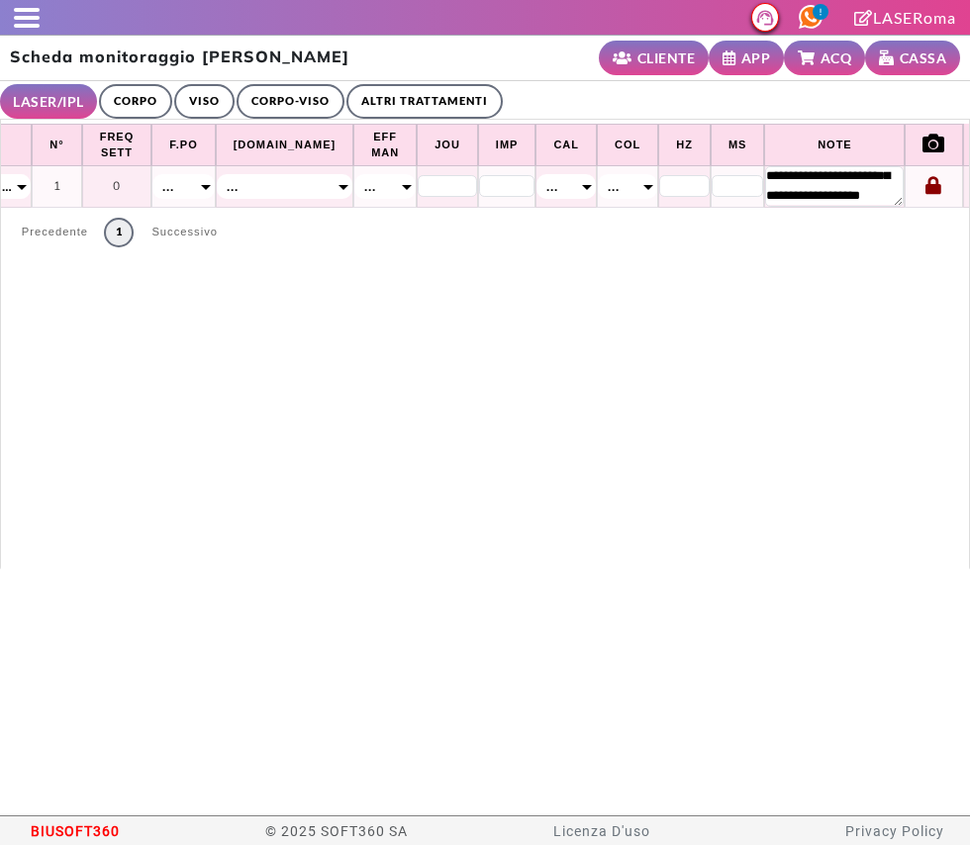
click at [30, 9] on span at bounding box center [27, 10] width 26 height 4
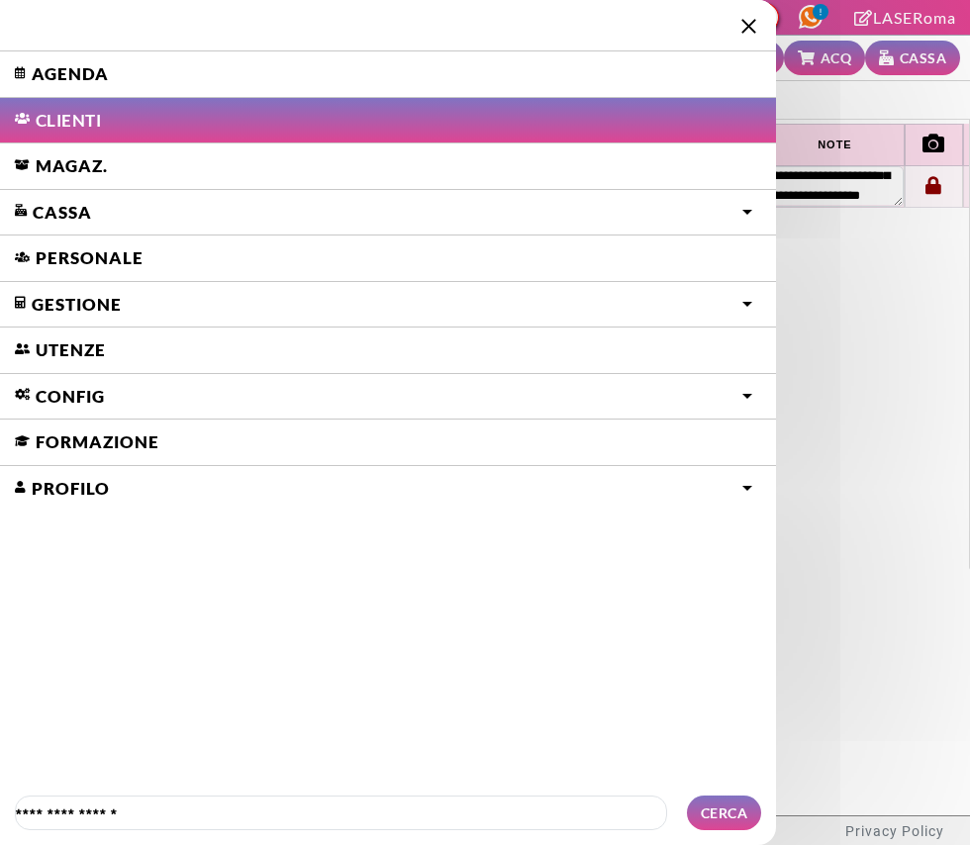
click at [68, 68] on link "Agenda" at bounding box center [388, 74] width 776 height 46
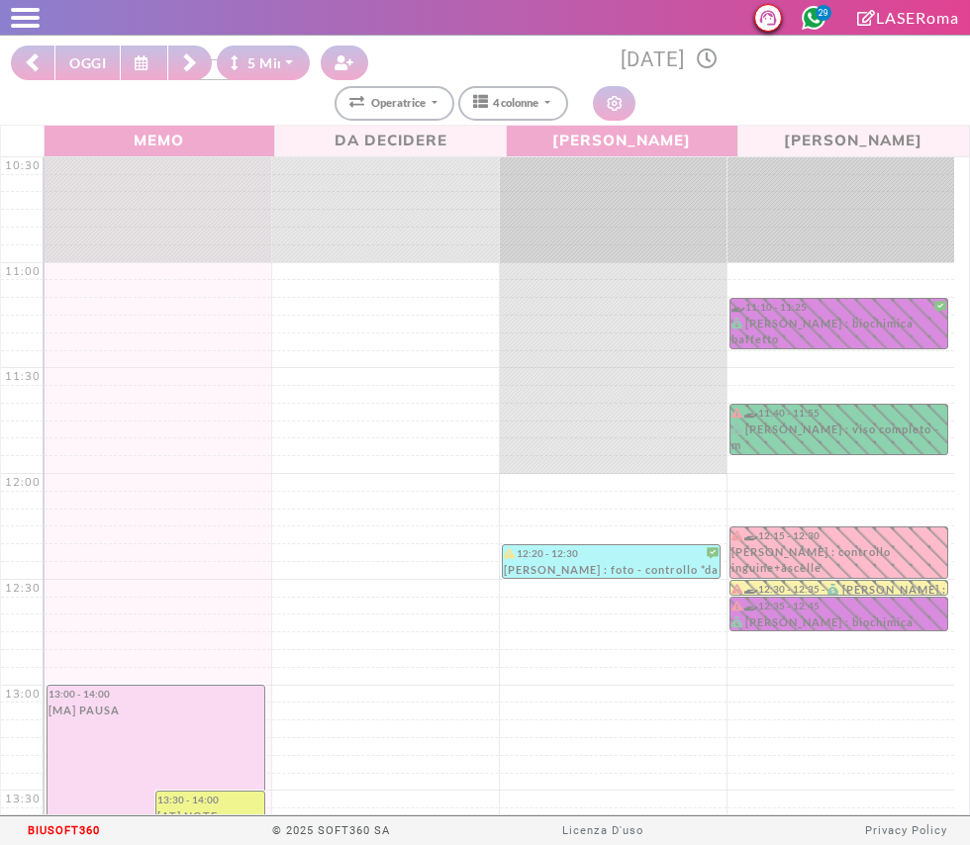
select select "*"
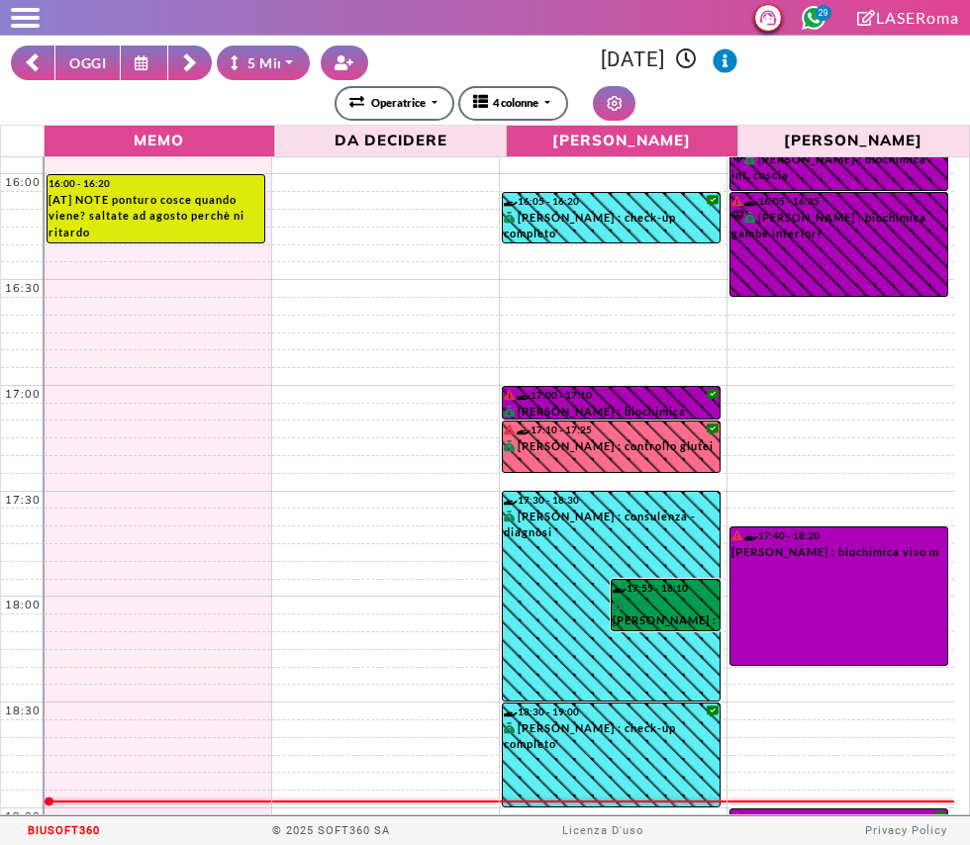
scroll to position [1349, 0]
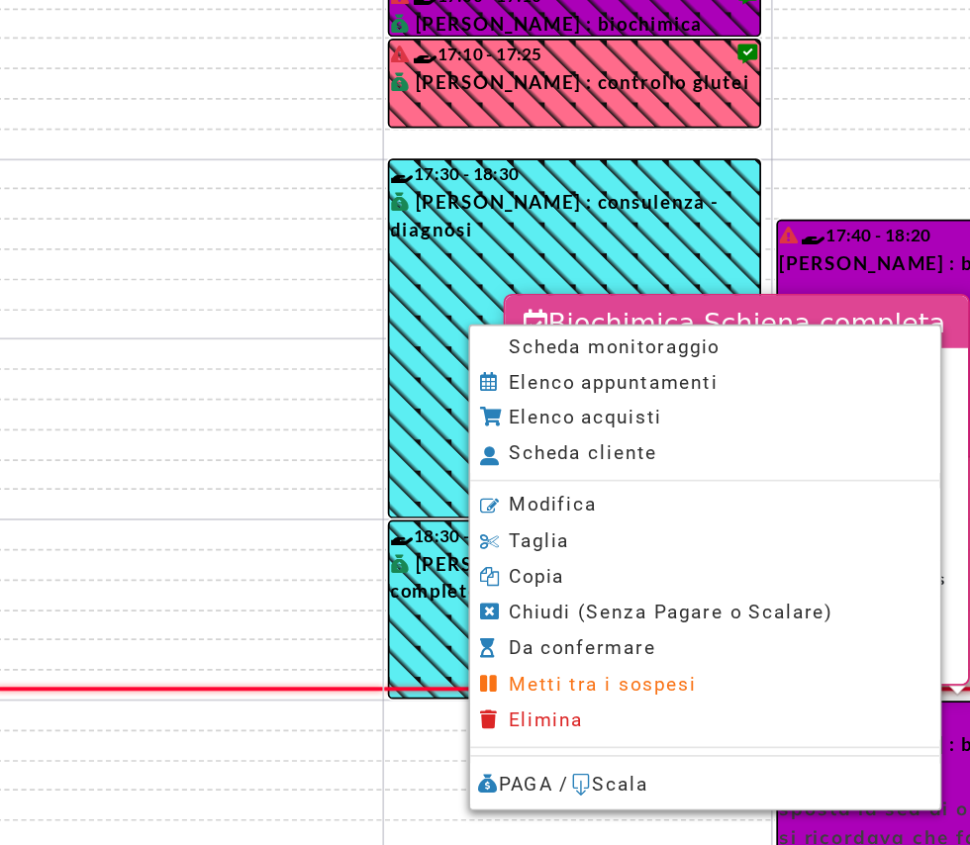
click at [699, 395] on li "Scheda monitoraggio" at bounding box center [687, 397] width 275 height 21
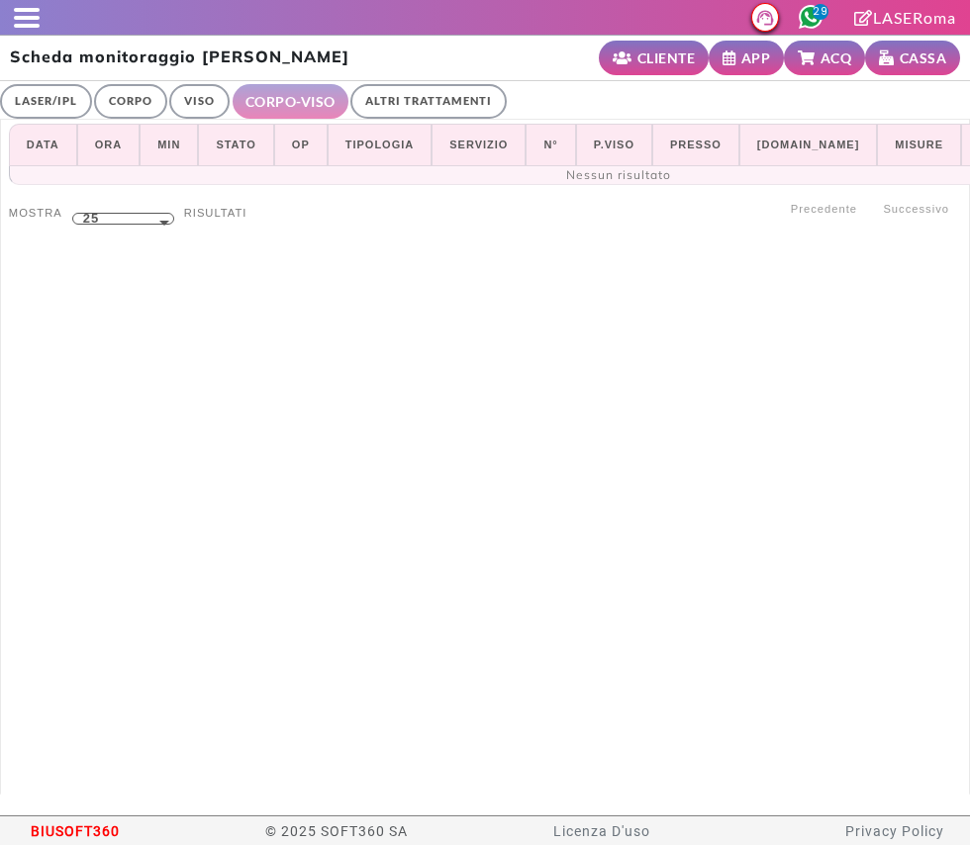
select select "**"
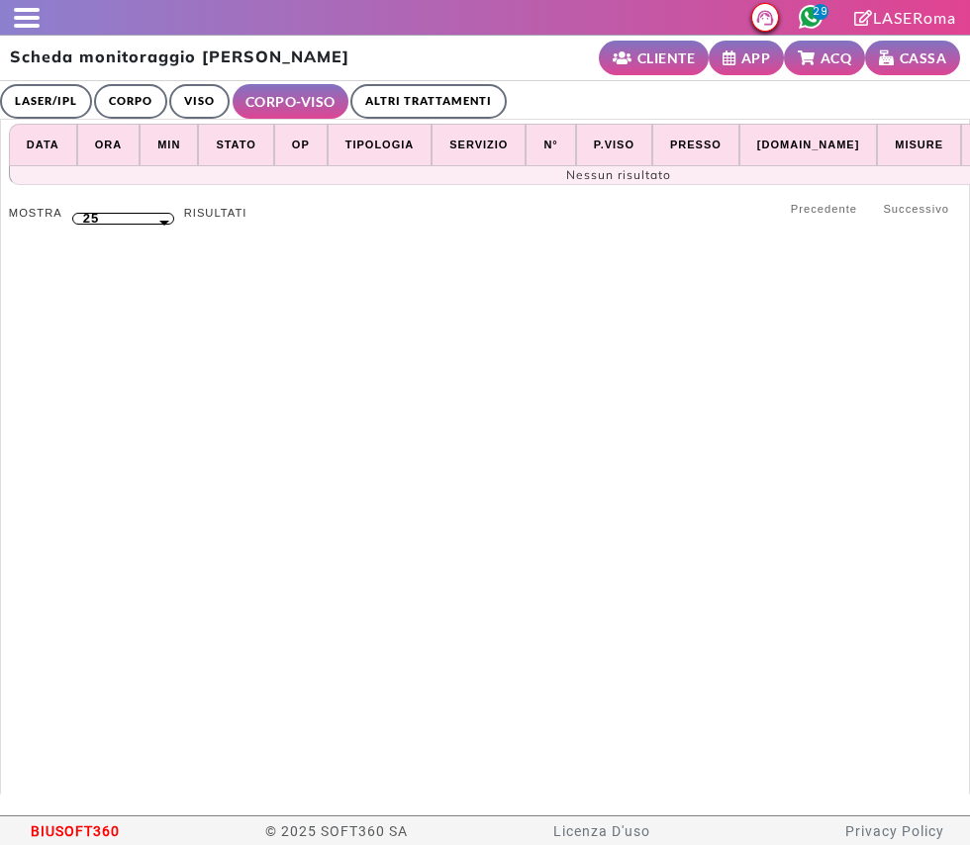
click at [59, 97] on link "LASER/IPL" at bounding box center [46, 101] width 92 height 35
